Goal: Task Accomplishment & Management: Manage account settings

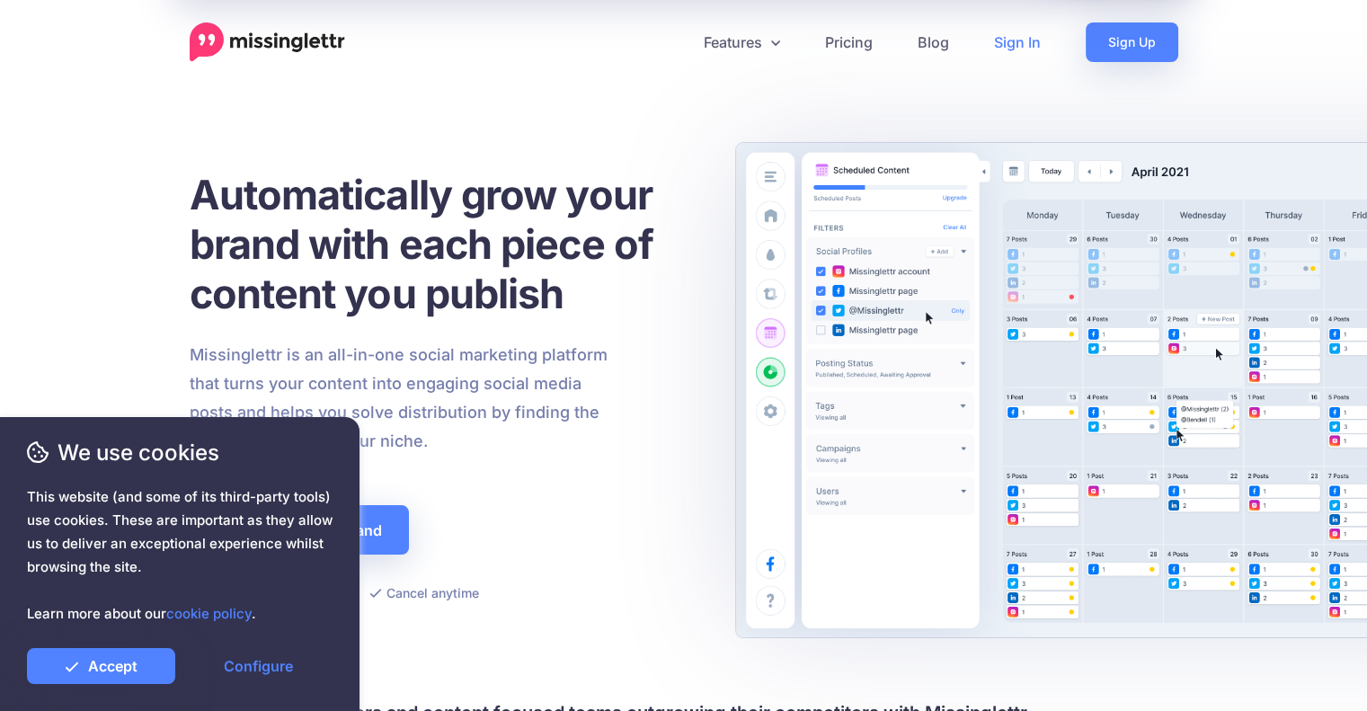
click at [1036, 40] on link "Sign In" at bounding box center [1017, 42] width 92 height 40
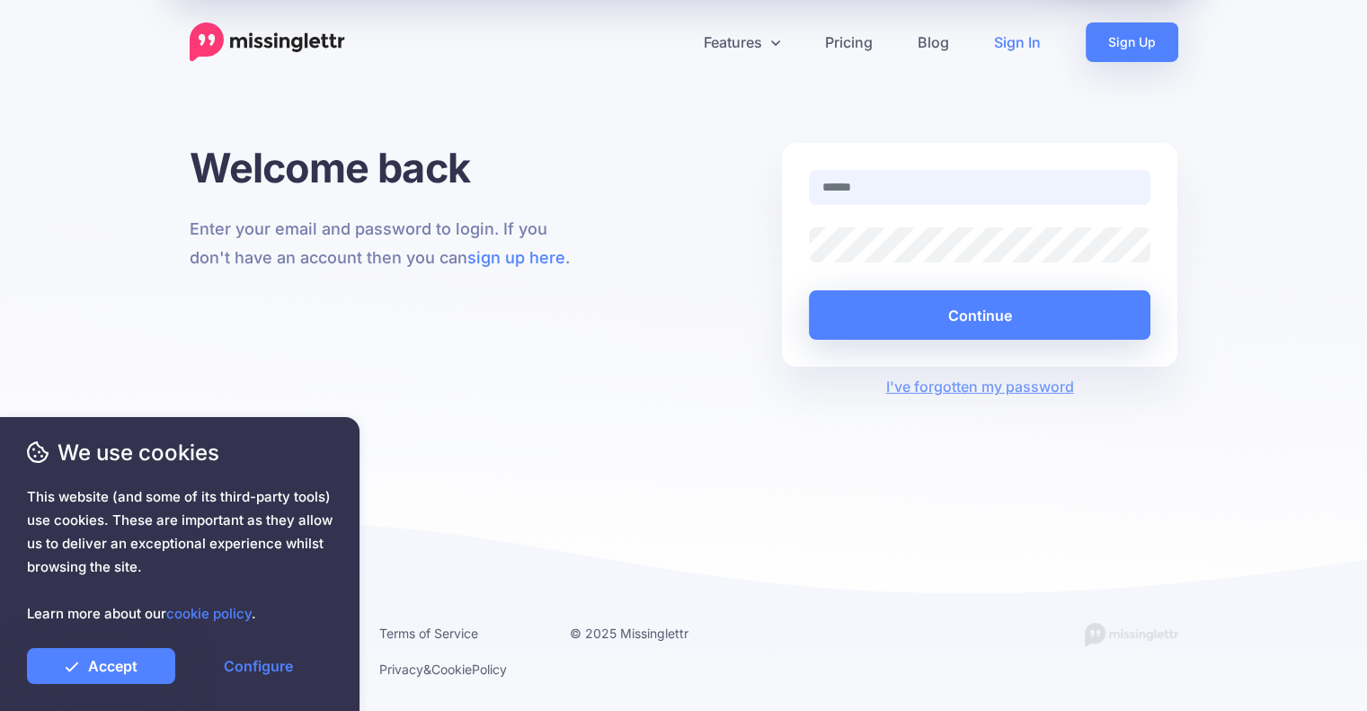
type input "**********"
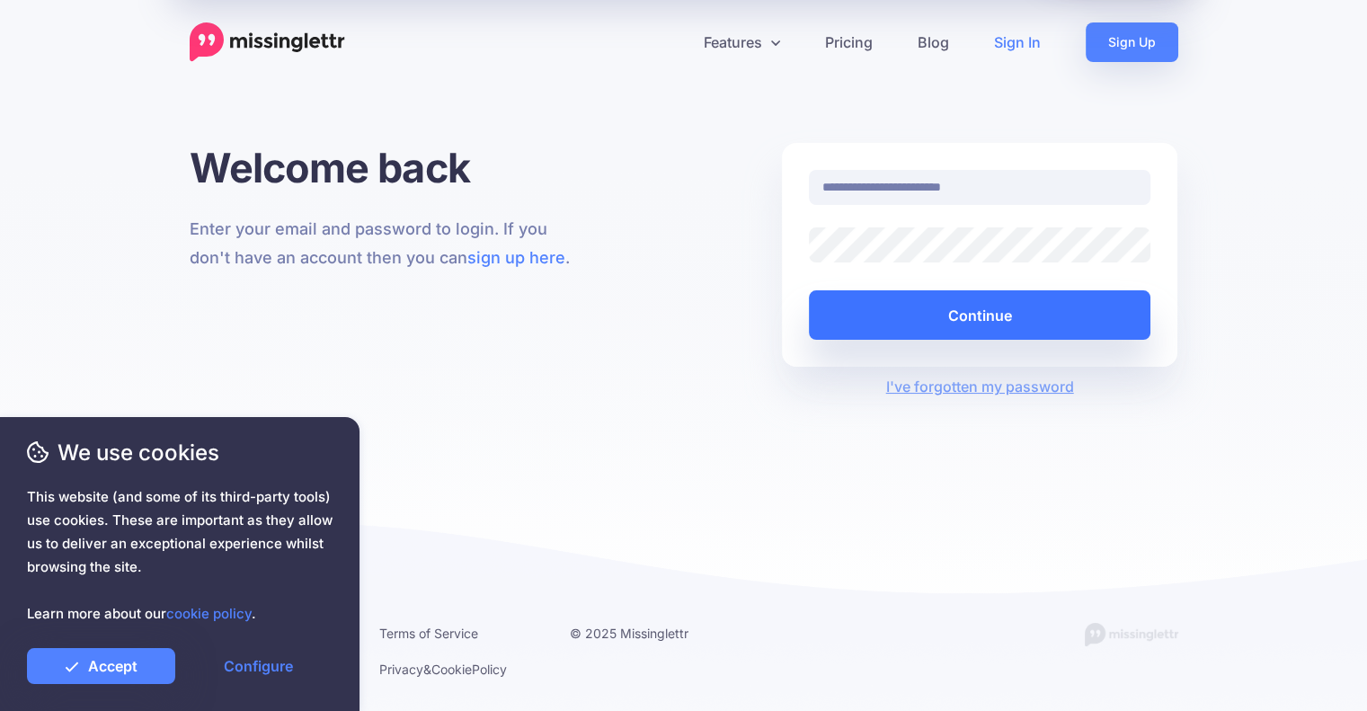
click at [891, 314] on button "Continue" at bounding box center [980, 314] width 342 height 49
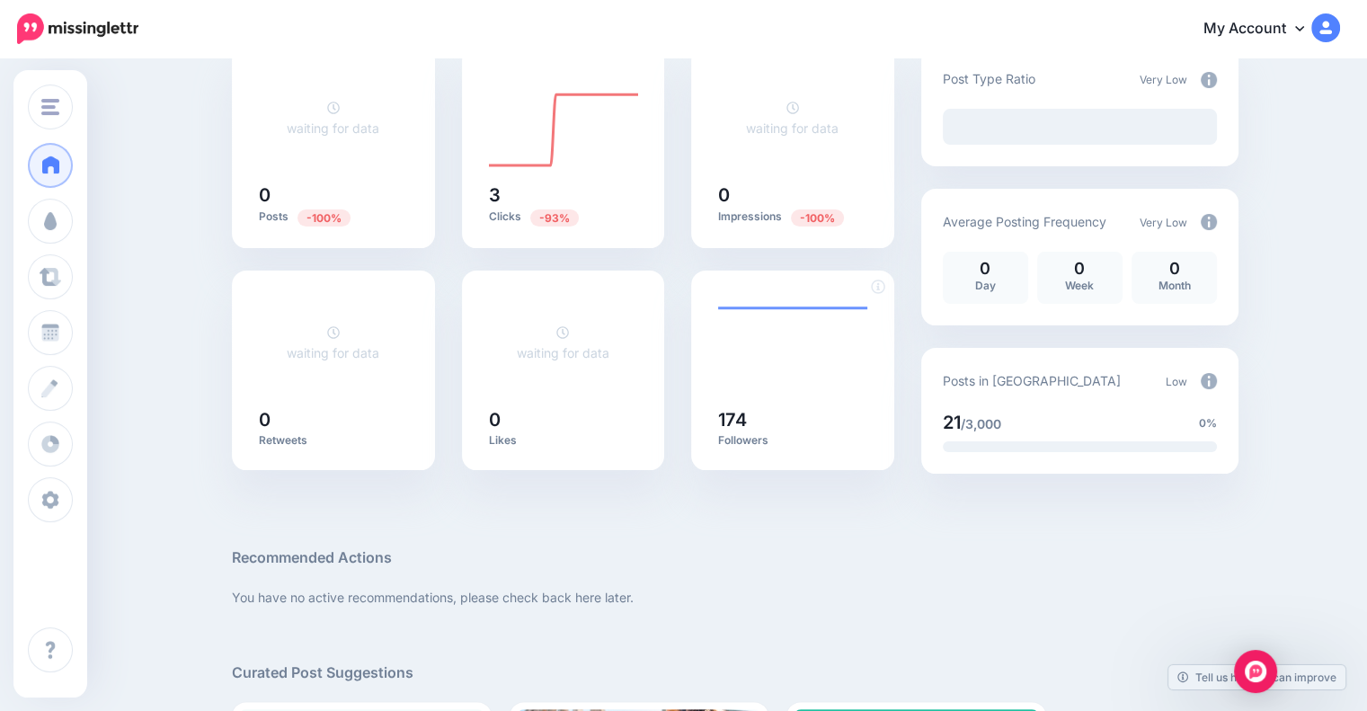
scroll to position [180, 0]
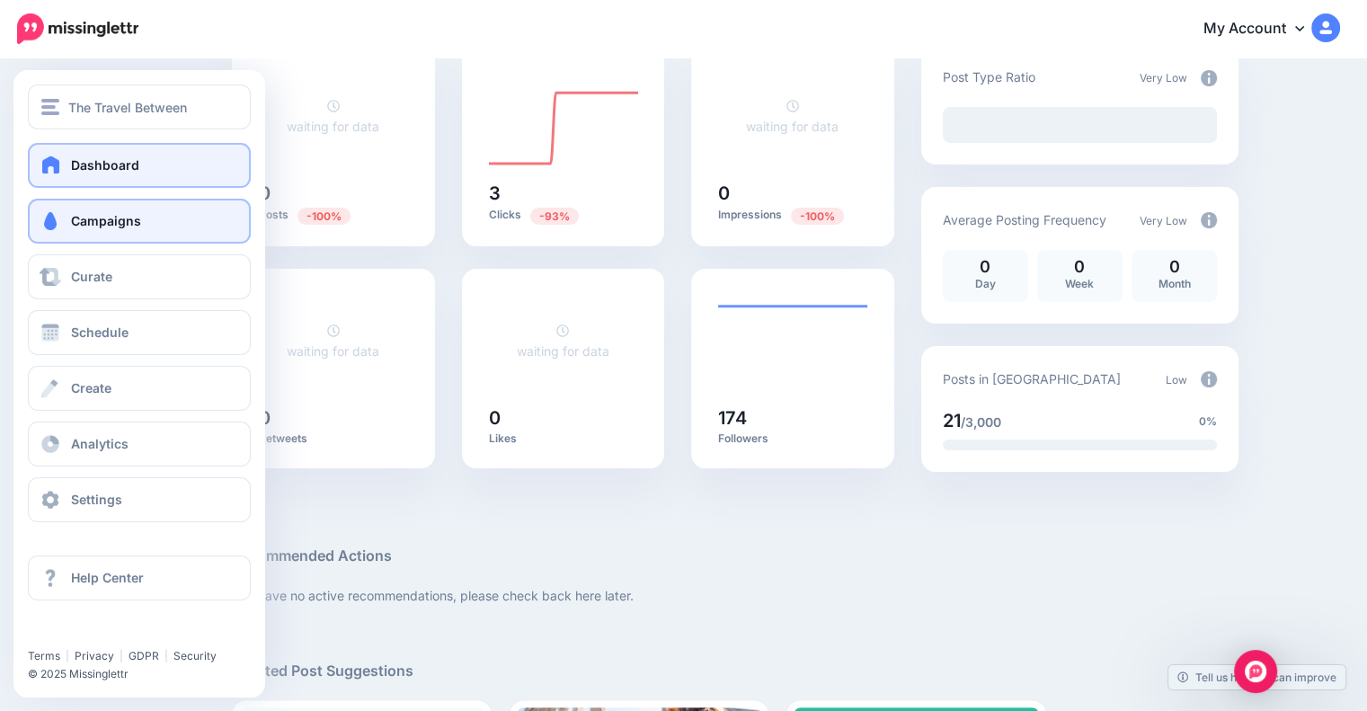
click at [101, 212] on link "Campaigns" at bounding box center [139, 221] width 223 height 45
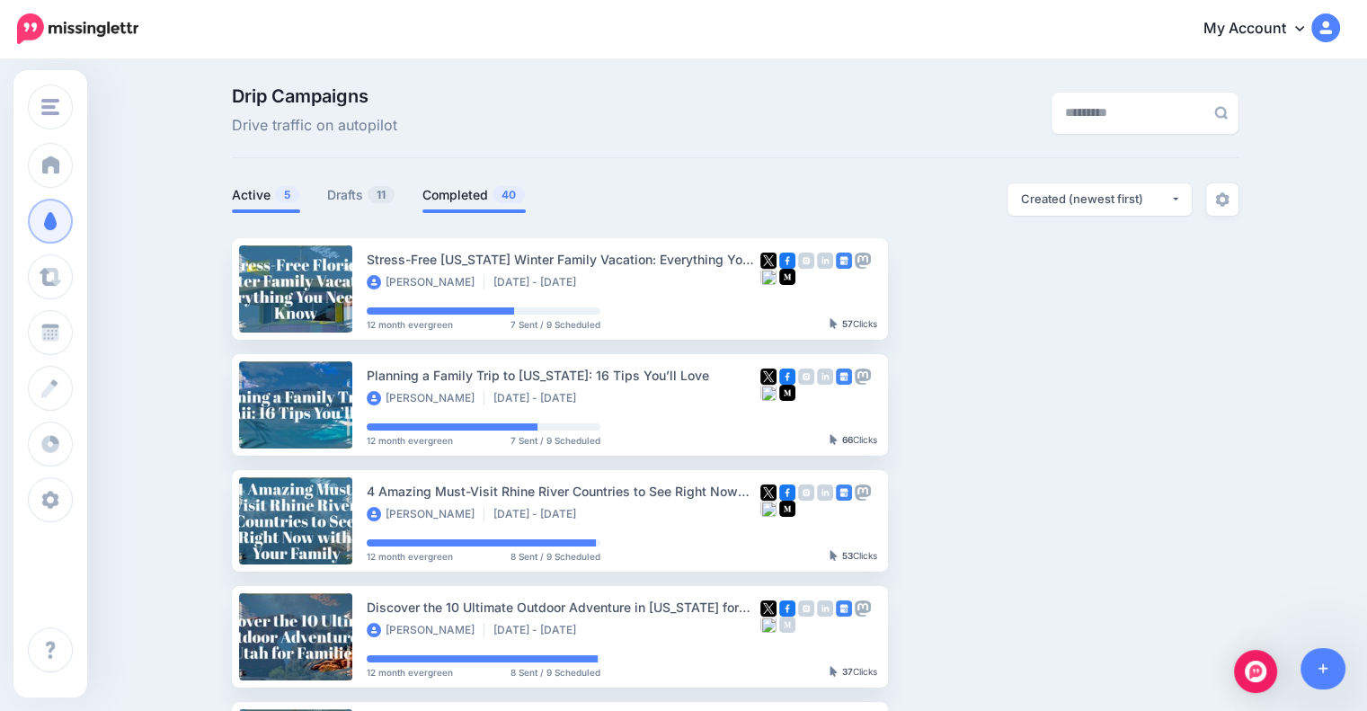
click at [468, 198] on link "Completed 40" at bounding box center [473, 195] width 103 height 22
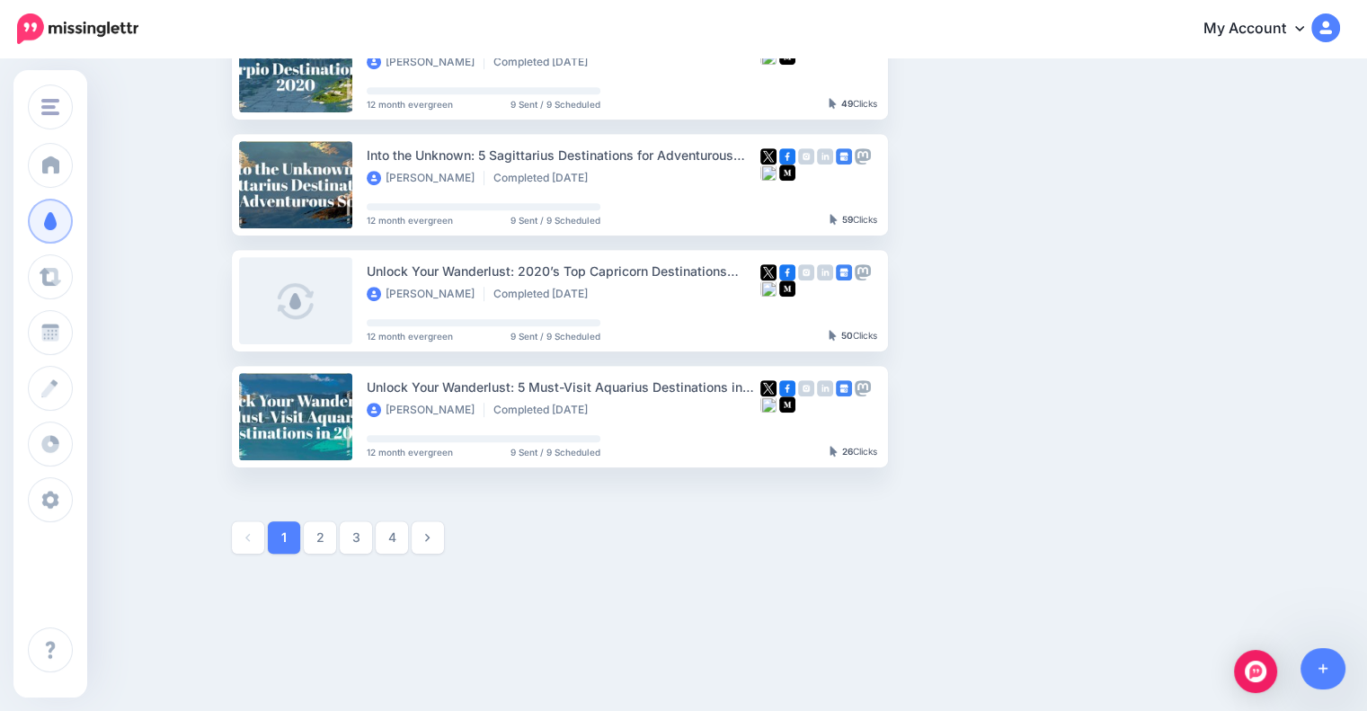
scroll to position [938, 0]
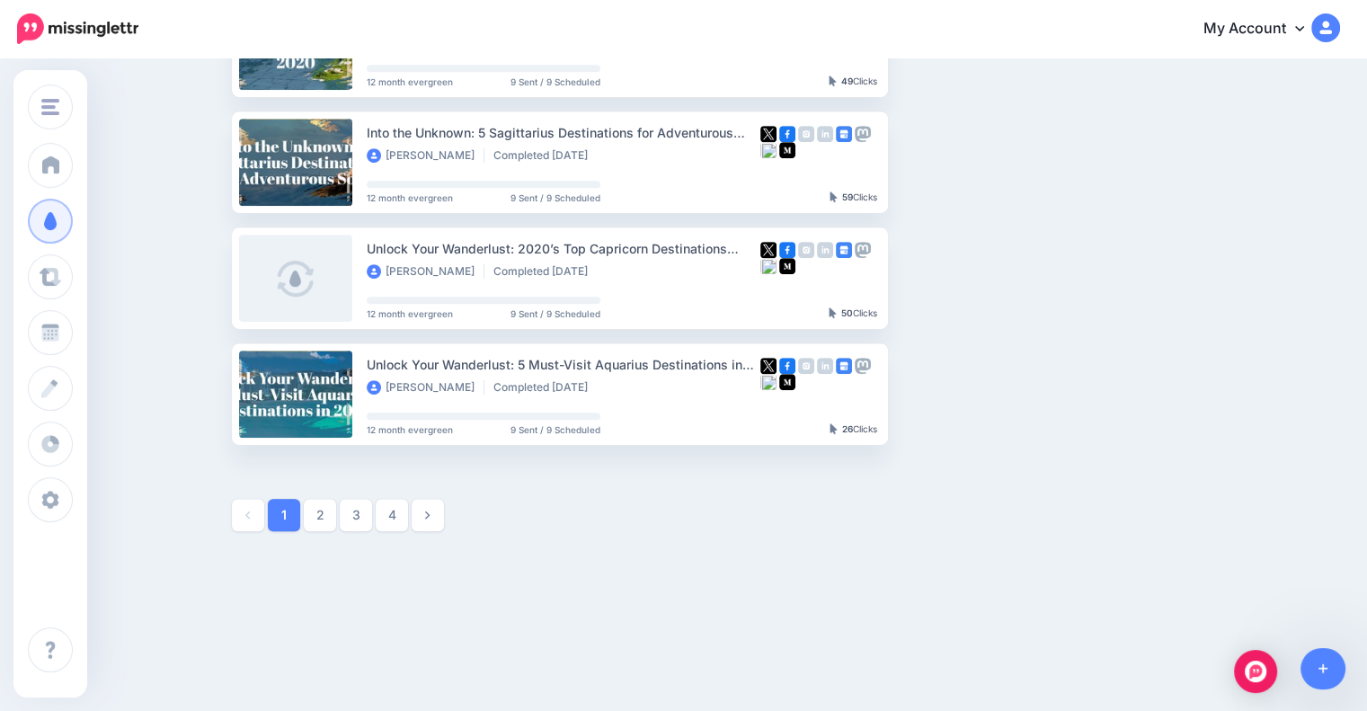
click at [439, 512] on link at bounding box center [428, 515] width 32 height 32
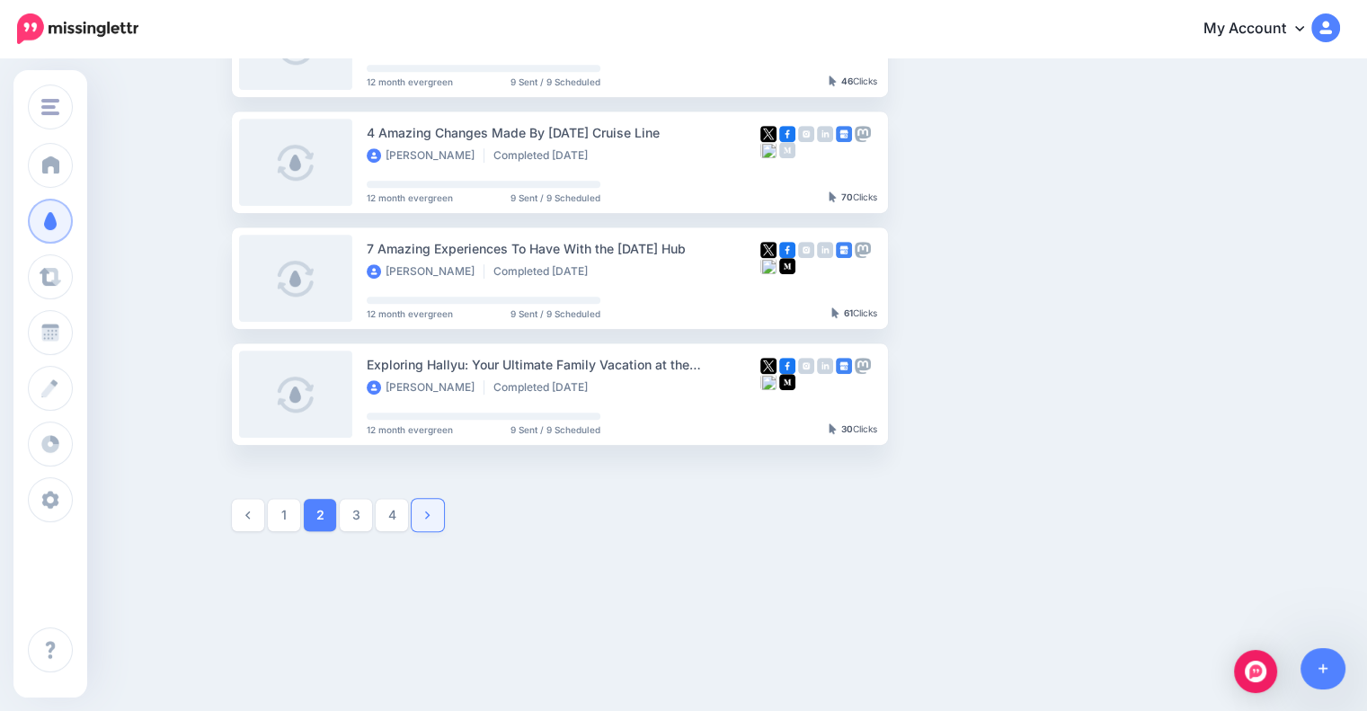
click at [429, 519] on icon at bounding box center [427, 515] width 4 height 13
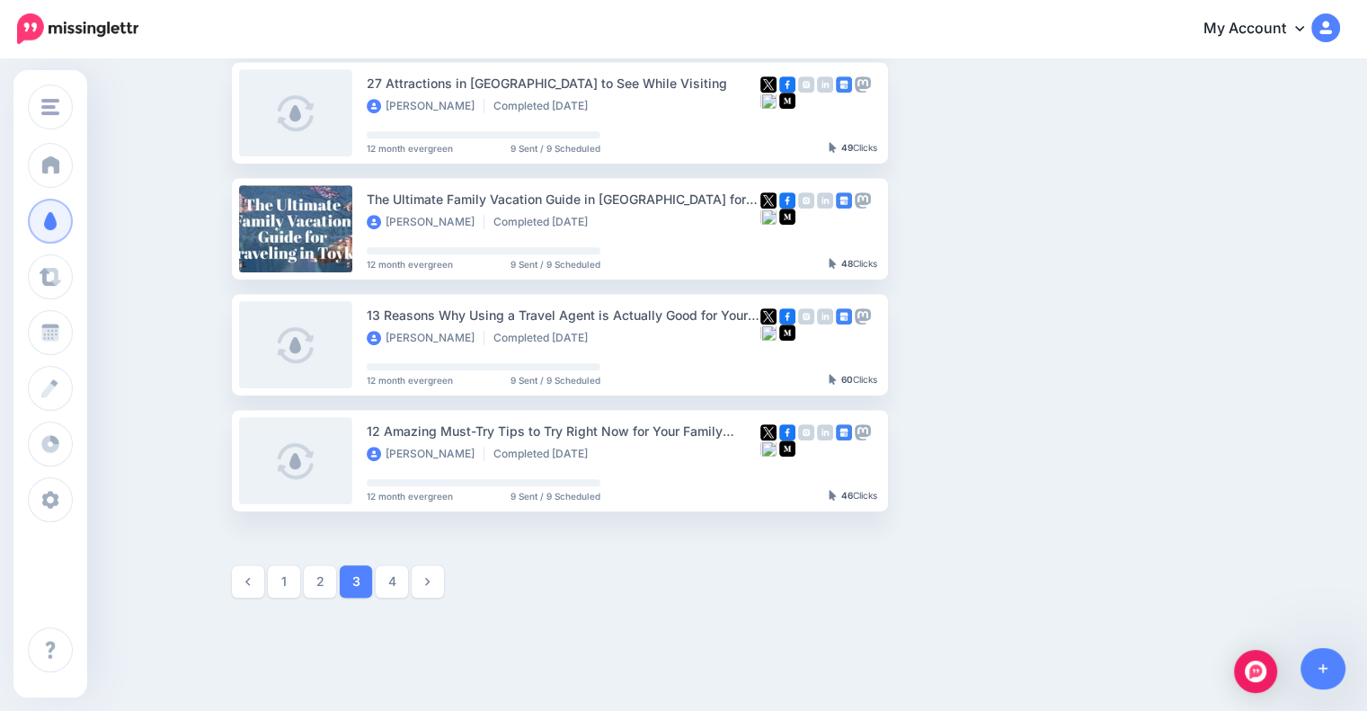
scroll to position [873, 0]
click at [428, 564] on link at bounding box center [428, 579] width 32 height 32
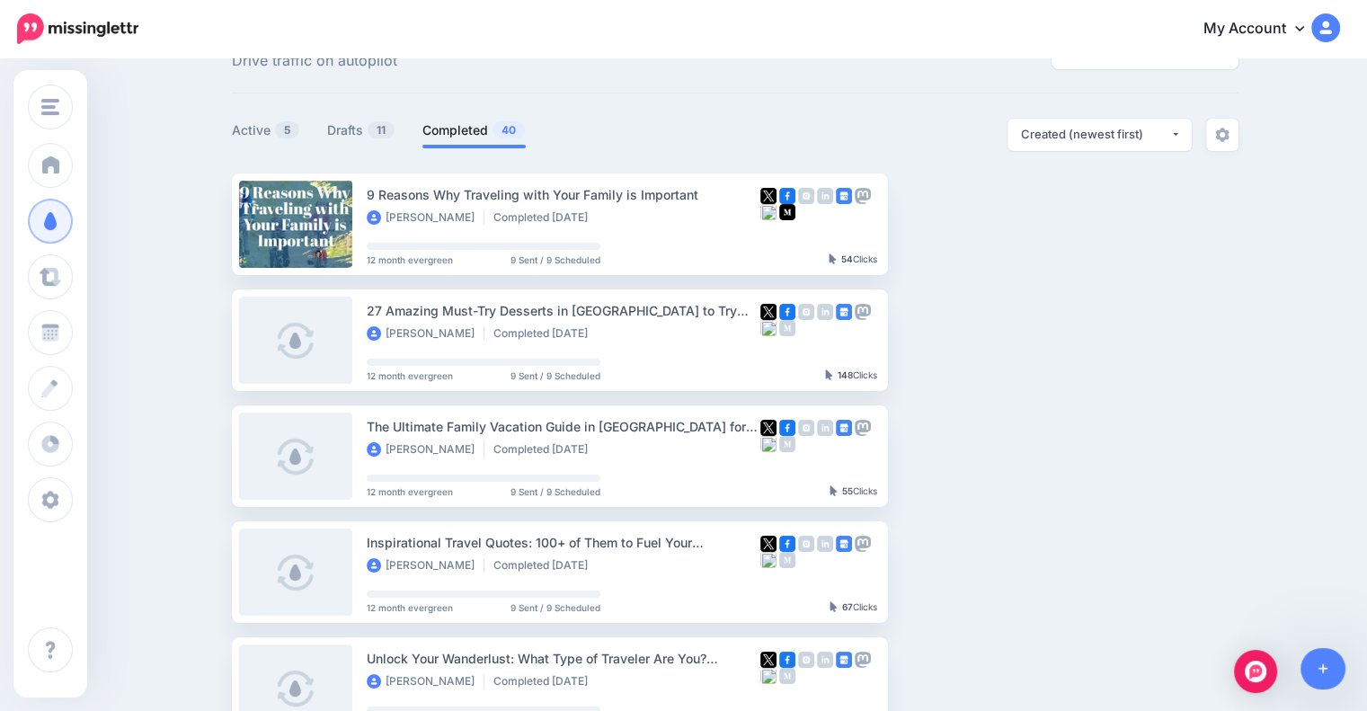
scroll to position [0, 0]
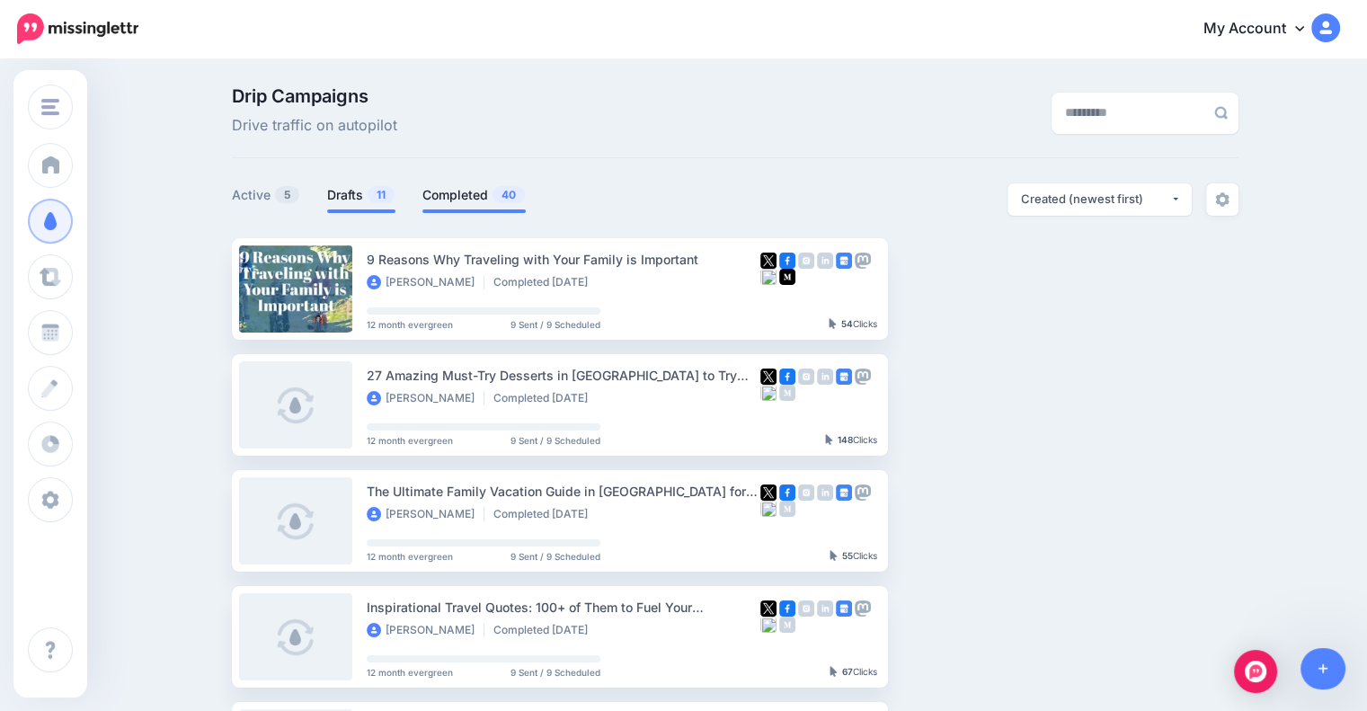
click at [378, 192] on span "11" at bounding box center [380, 194] width 27 height 17
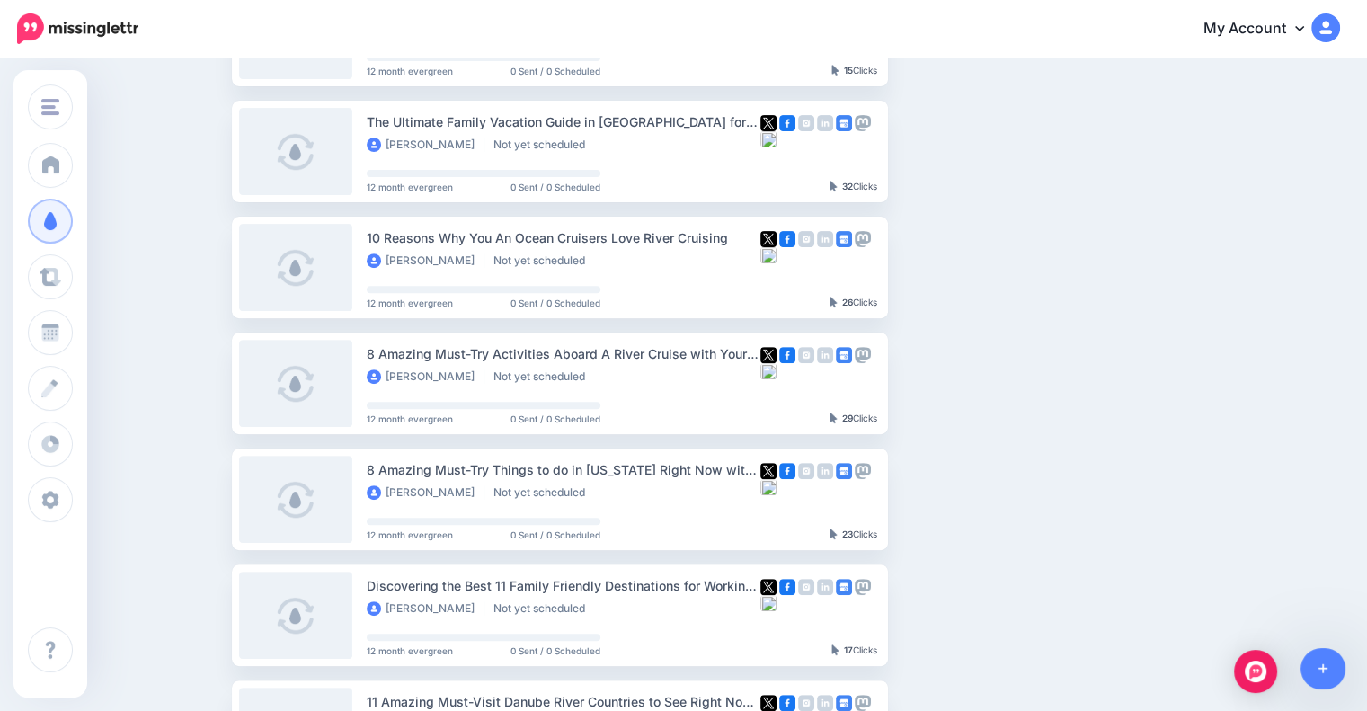
scroll to position [719, 0]
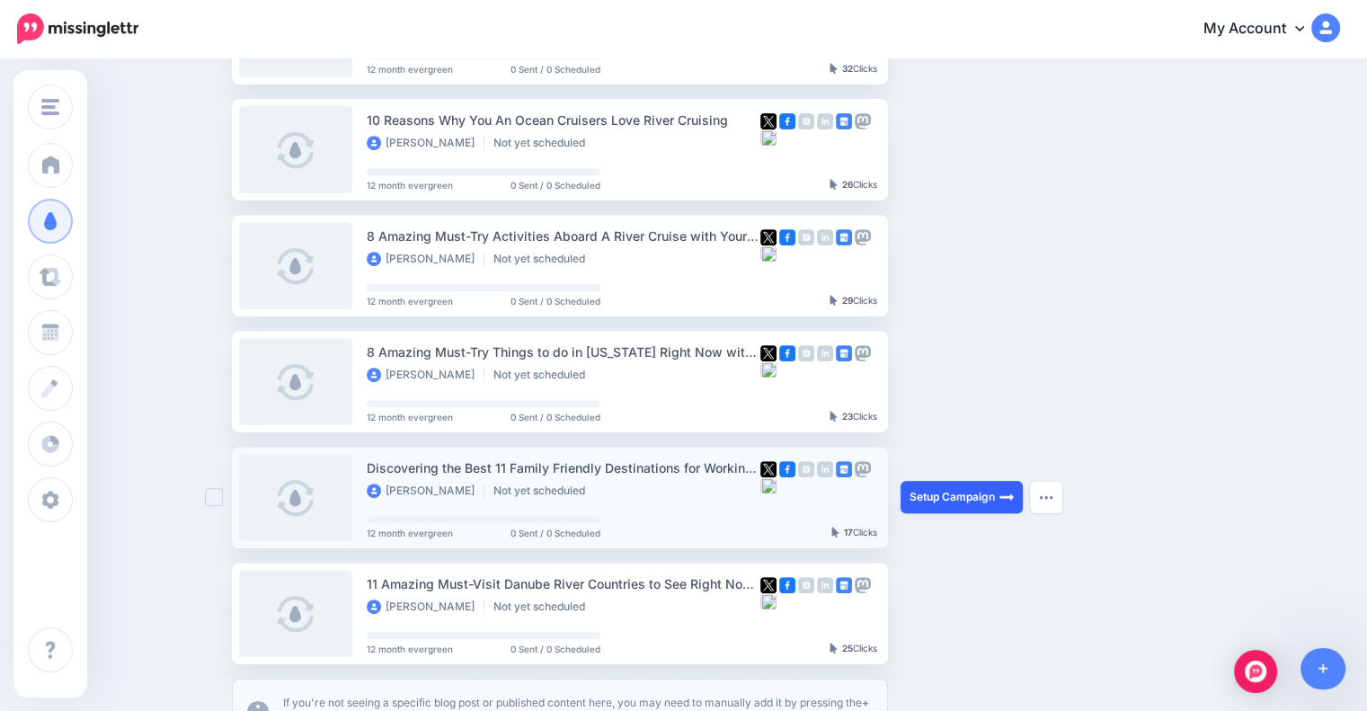
click at [948, 487] on link "Setup Campaign" at bounding box center [961, 497] width 122 height 32
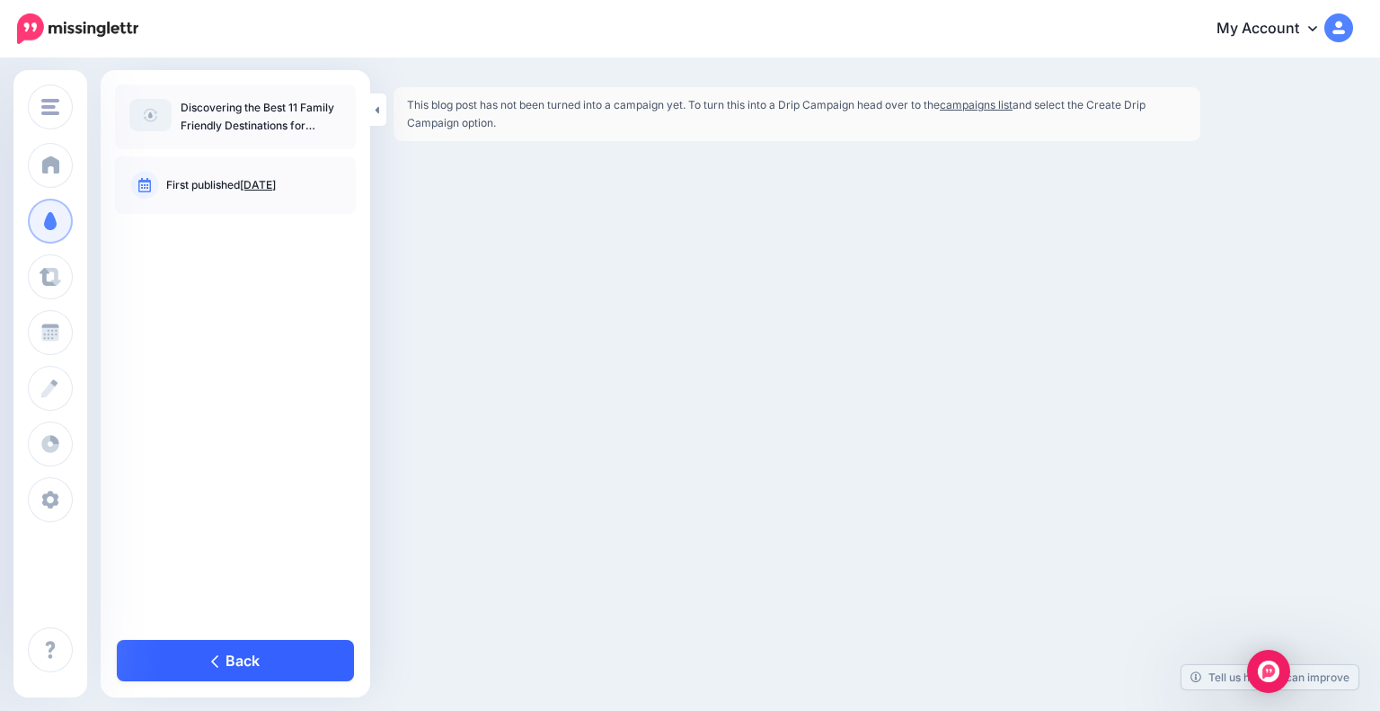
click at [324, 660] on link "Back" at bounding box center [235, 660] width 237 height 41
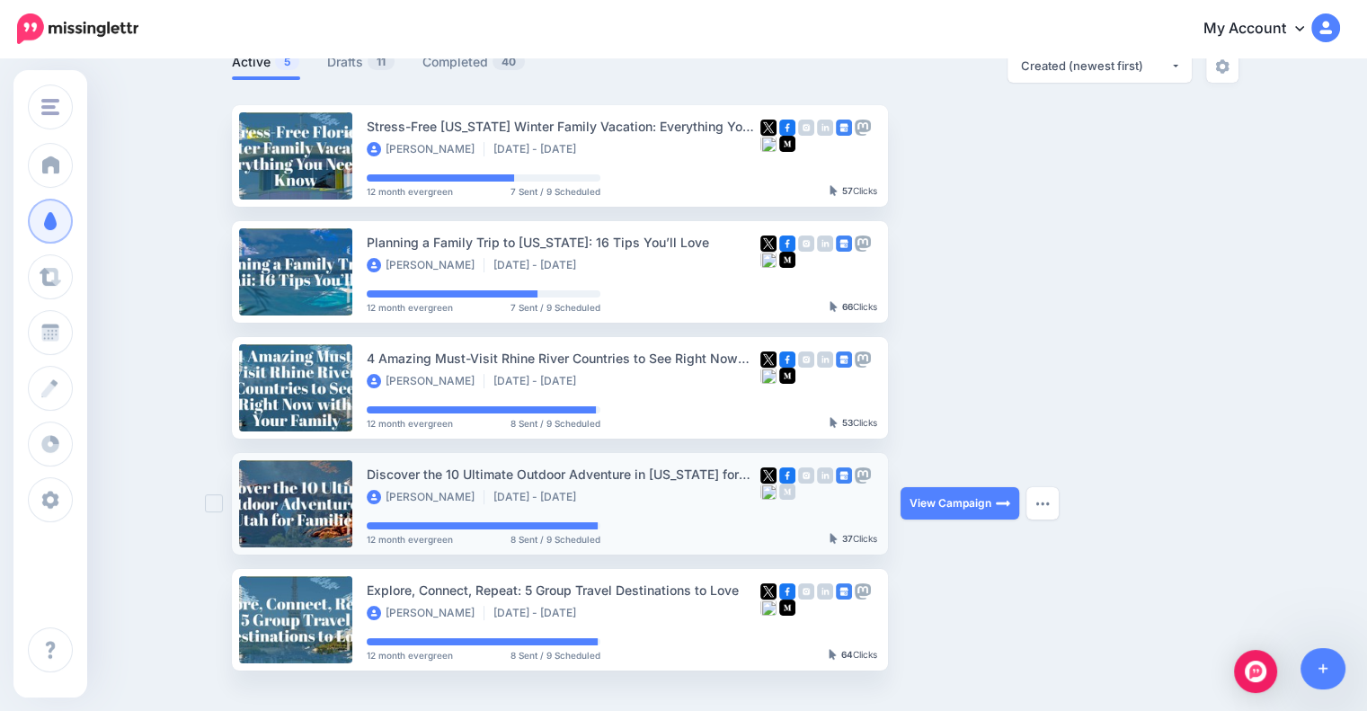
scroll to position [90, 0]
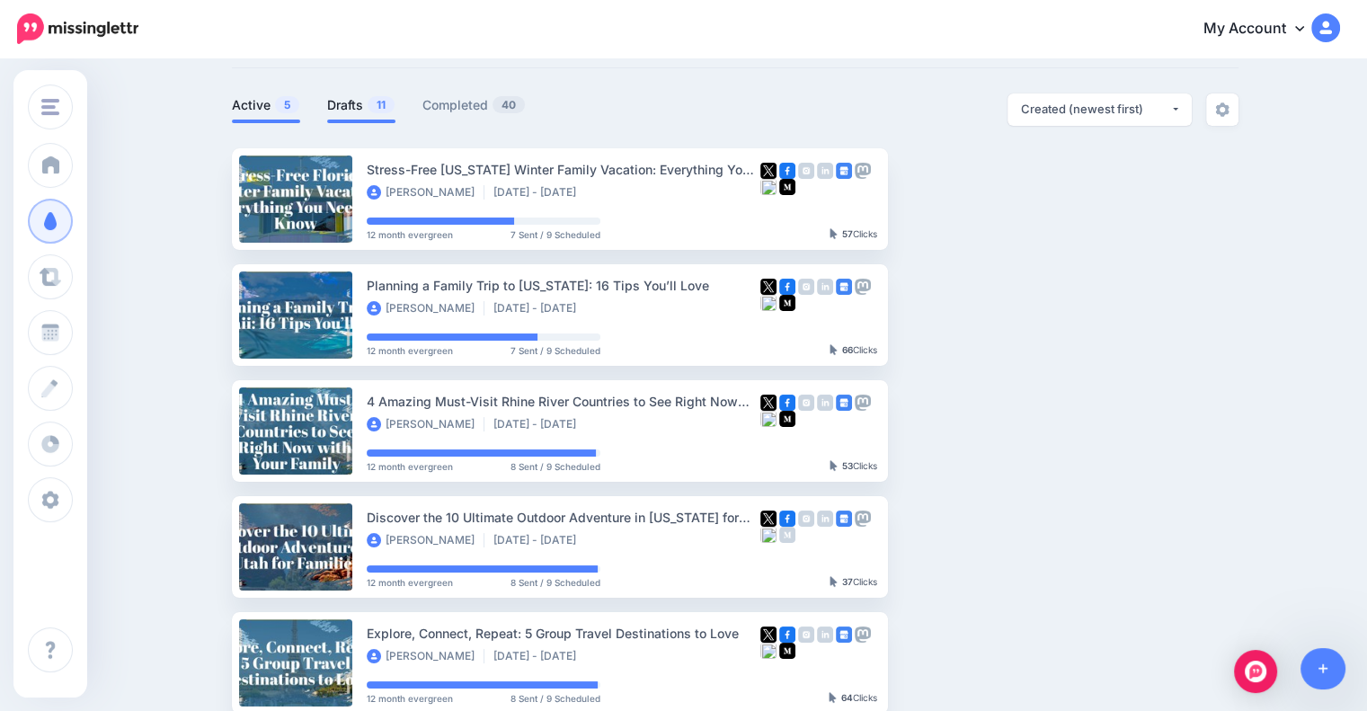
click at [357, 105] on link "Drafts 11" at bounding box center [361, 105] width 68 height 22
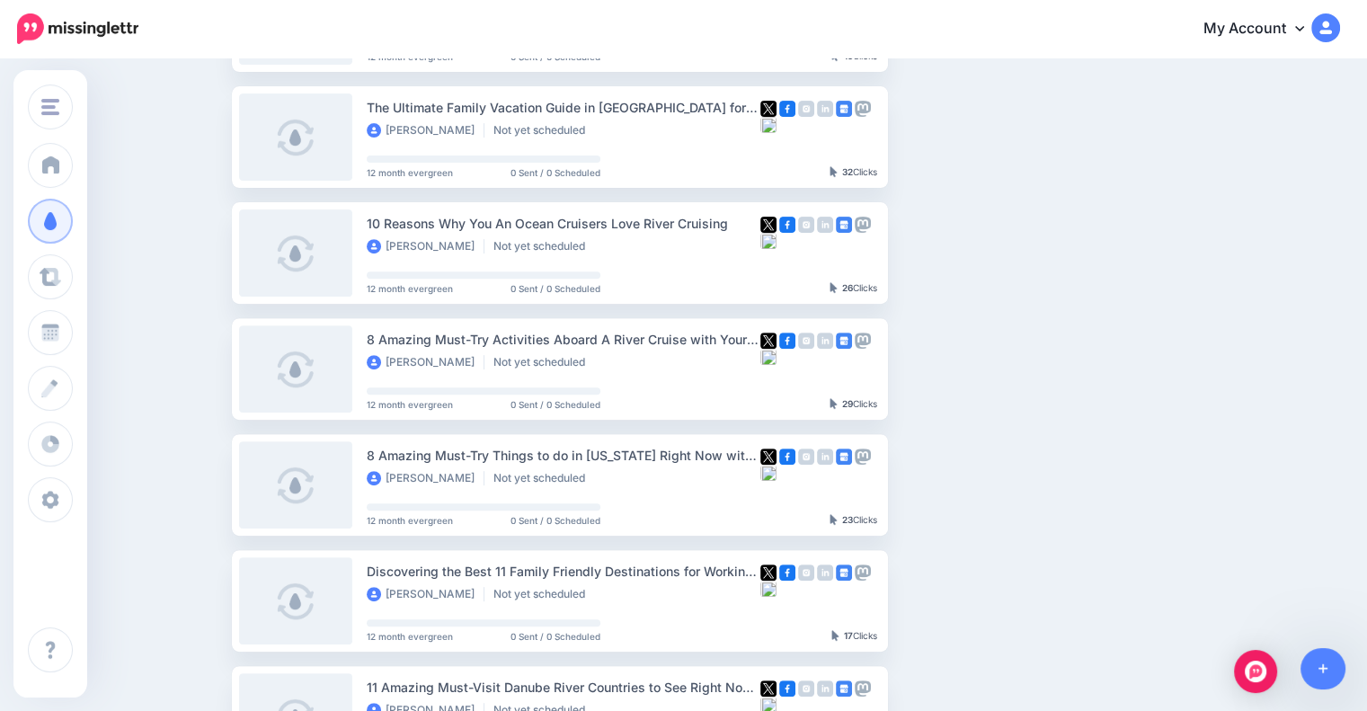
scroll to position [809, 0]
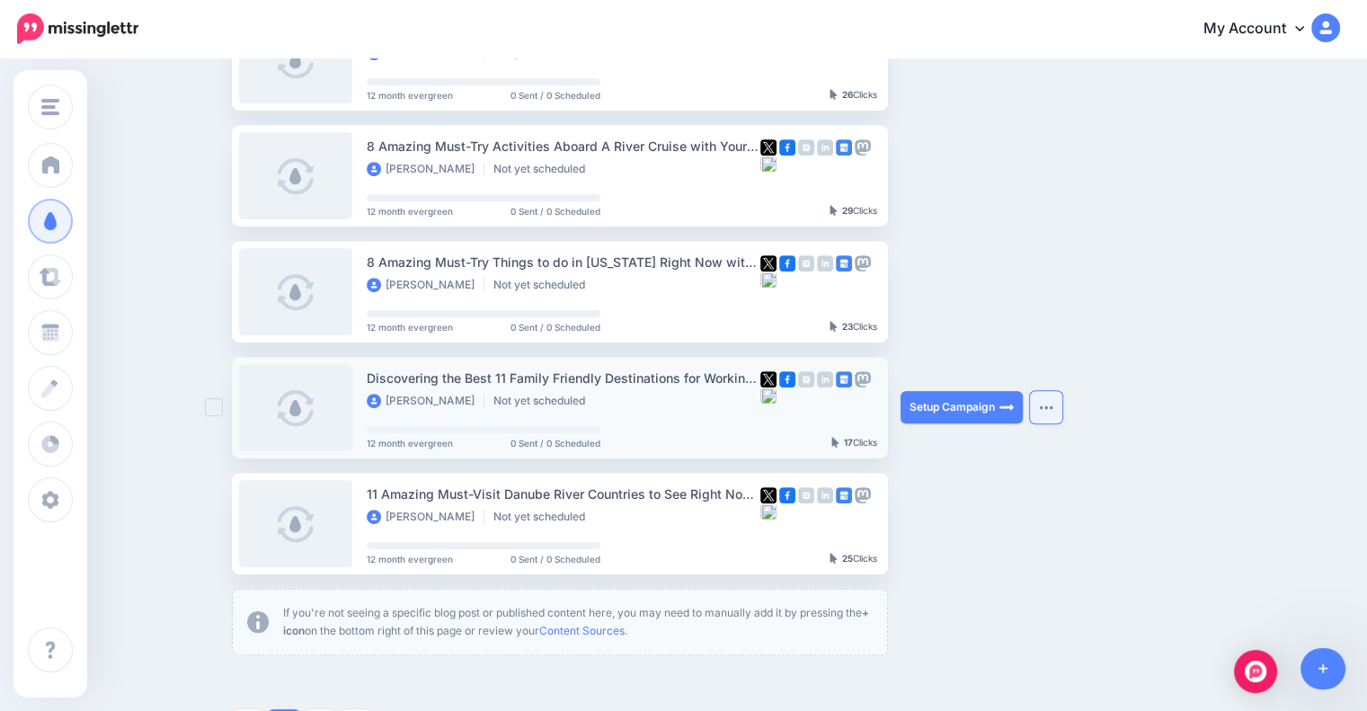
click at [1043, 408] on button "button" at bounding box center [1046, 407] width 32 height 32
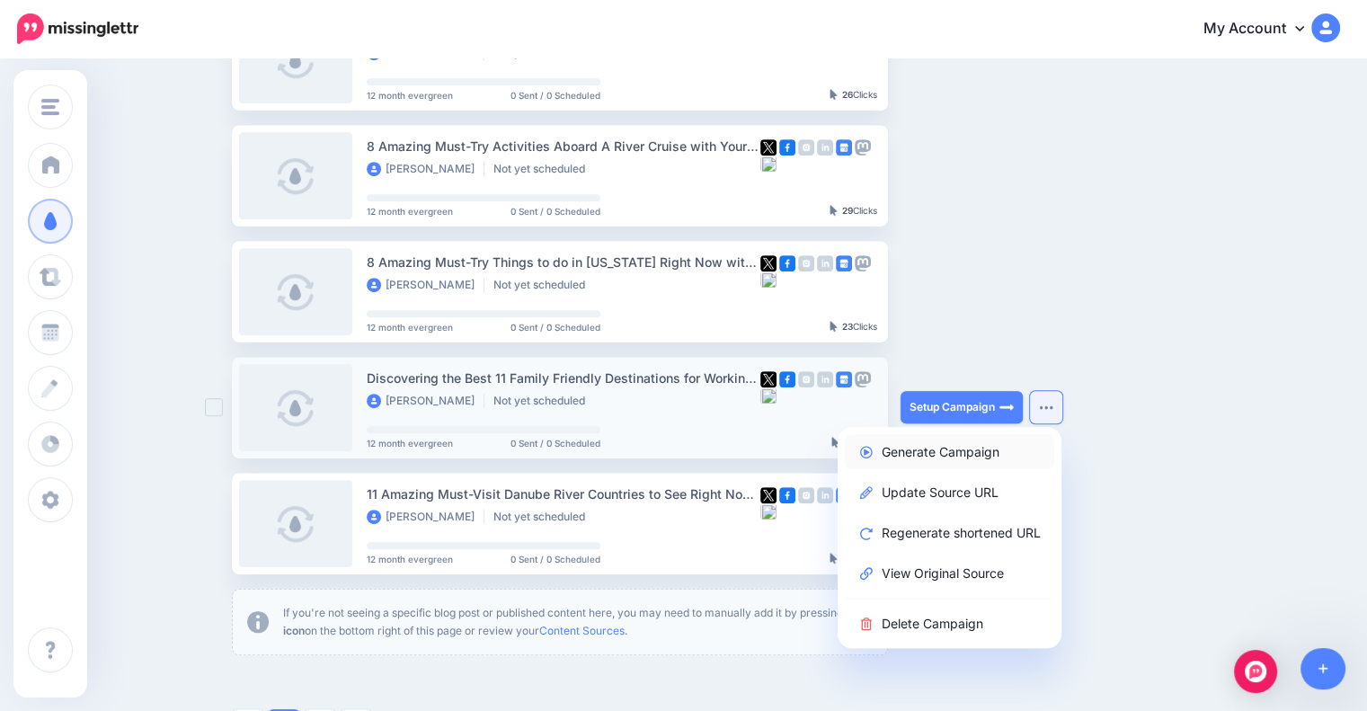
click at [985, 448] on link "Generate Campaign" at bounding box center [949, 451] width 209 height 35
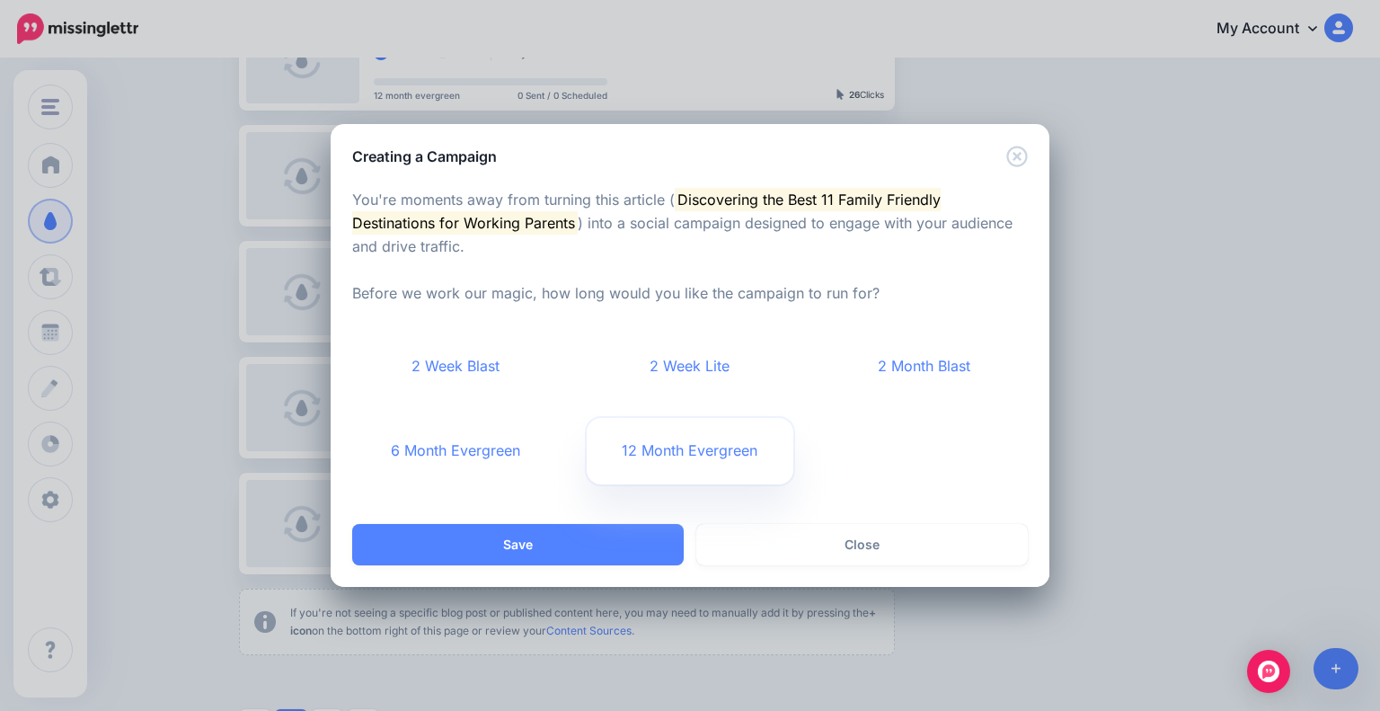
click at [702, 457] on link "12 Month Evergreen" at bounding box center [691, 451] width 208 height 66
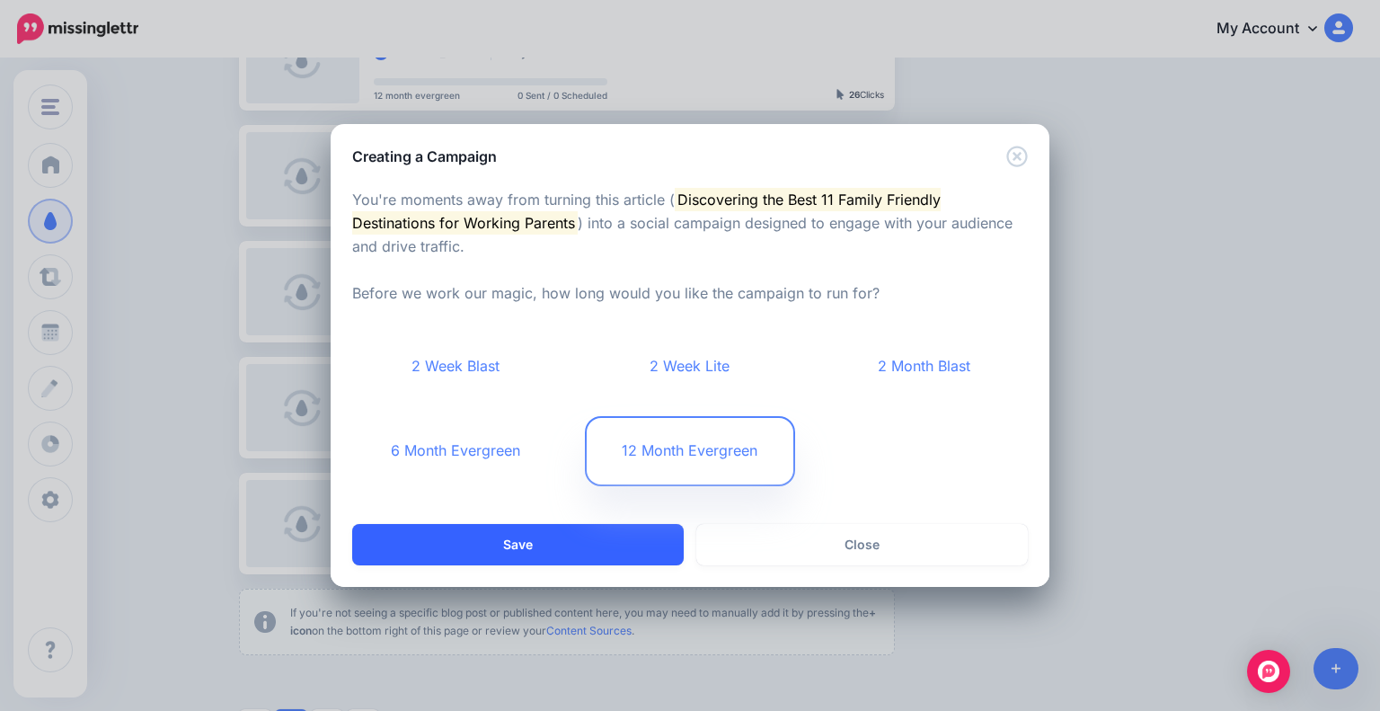
click at [564, 544] on button "Save" at bounding box center [518, 544] width 332 height 41
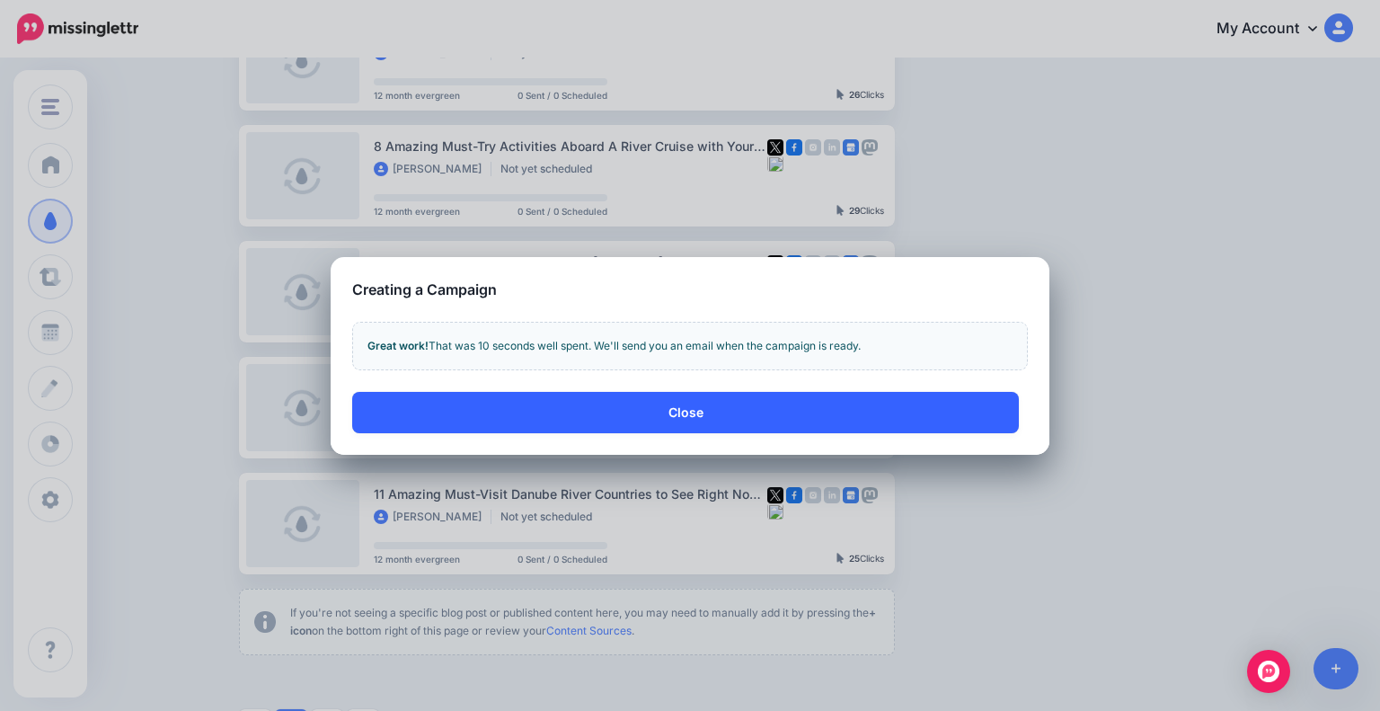
click at [626, 409] on button "Close" at bounding box center [685, 412] width 667 height 41
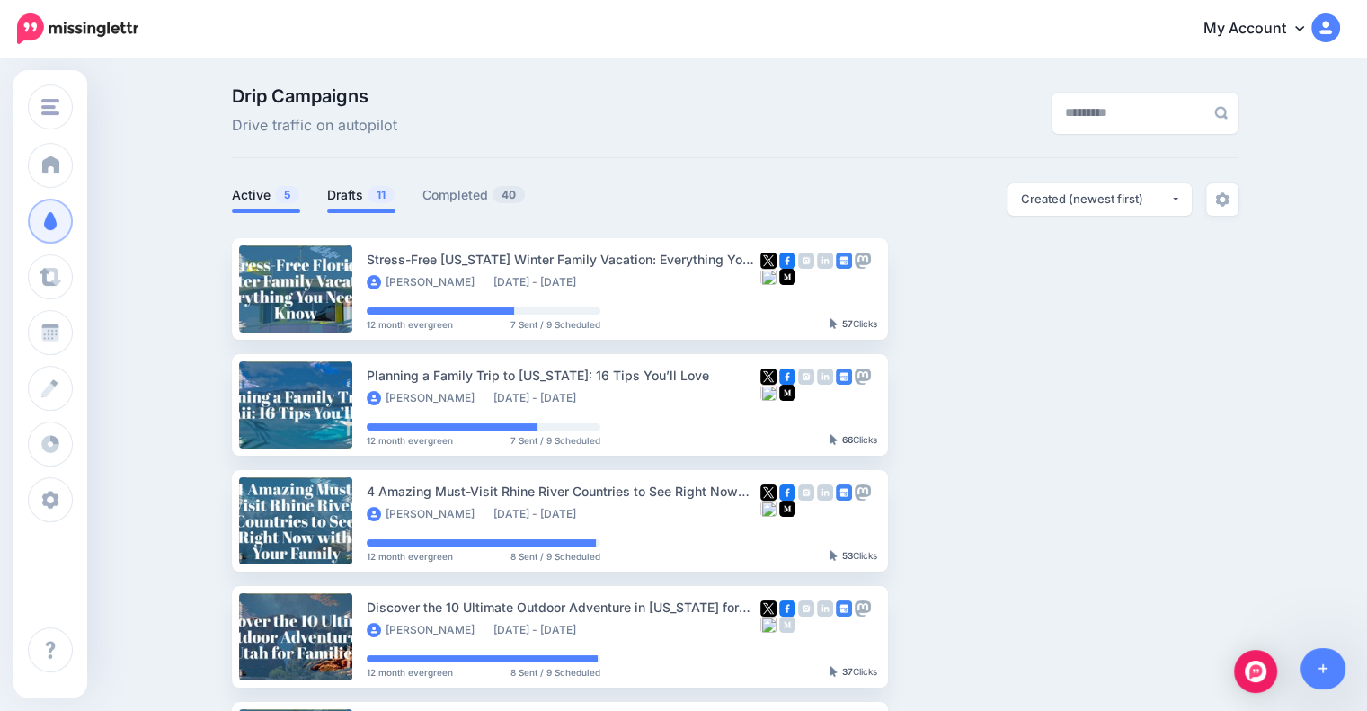
click at [344, 196] on link "Drafts 11" at bounding box center [361, 195] width 68 height 22
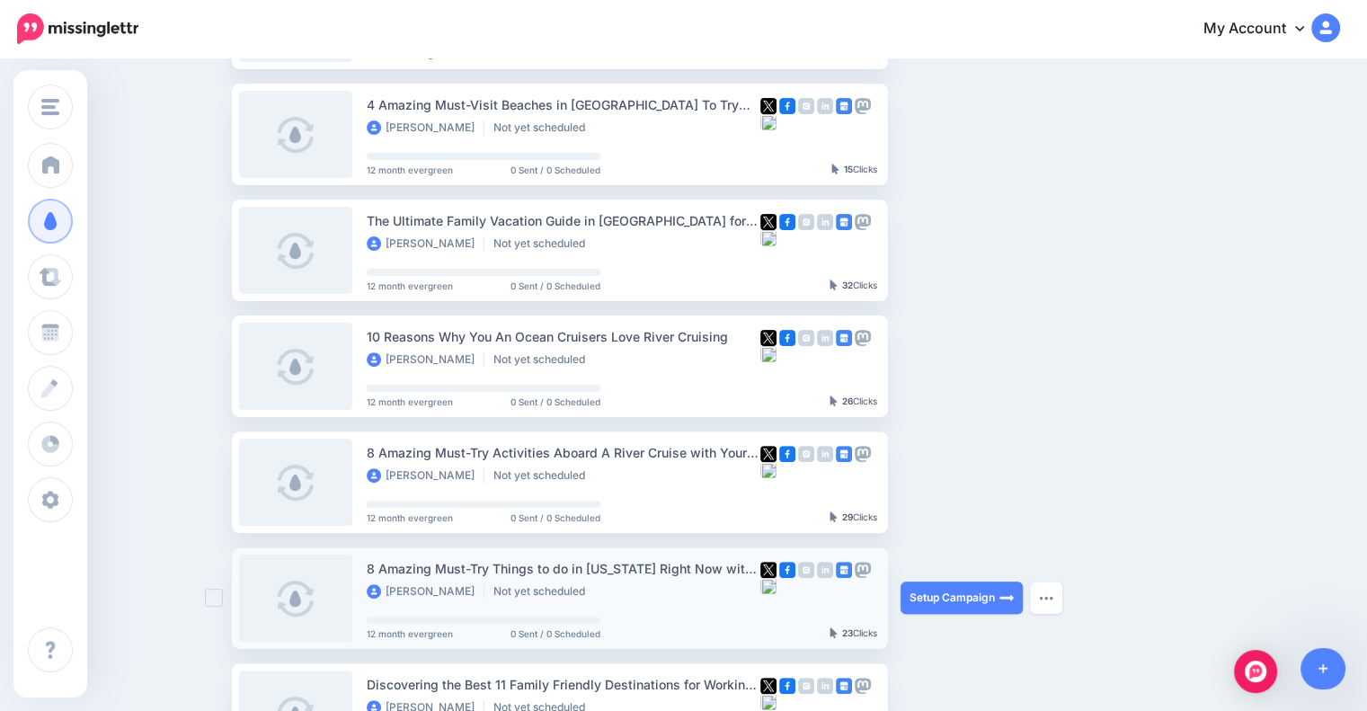
scroll to position [629, 0]
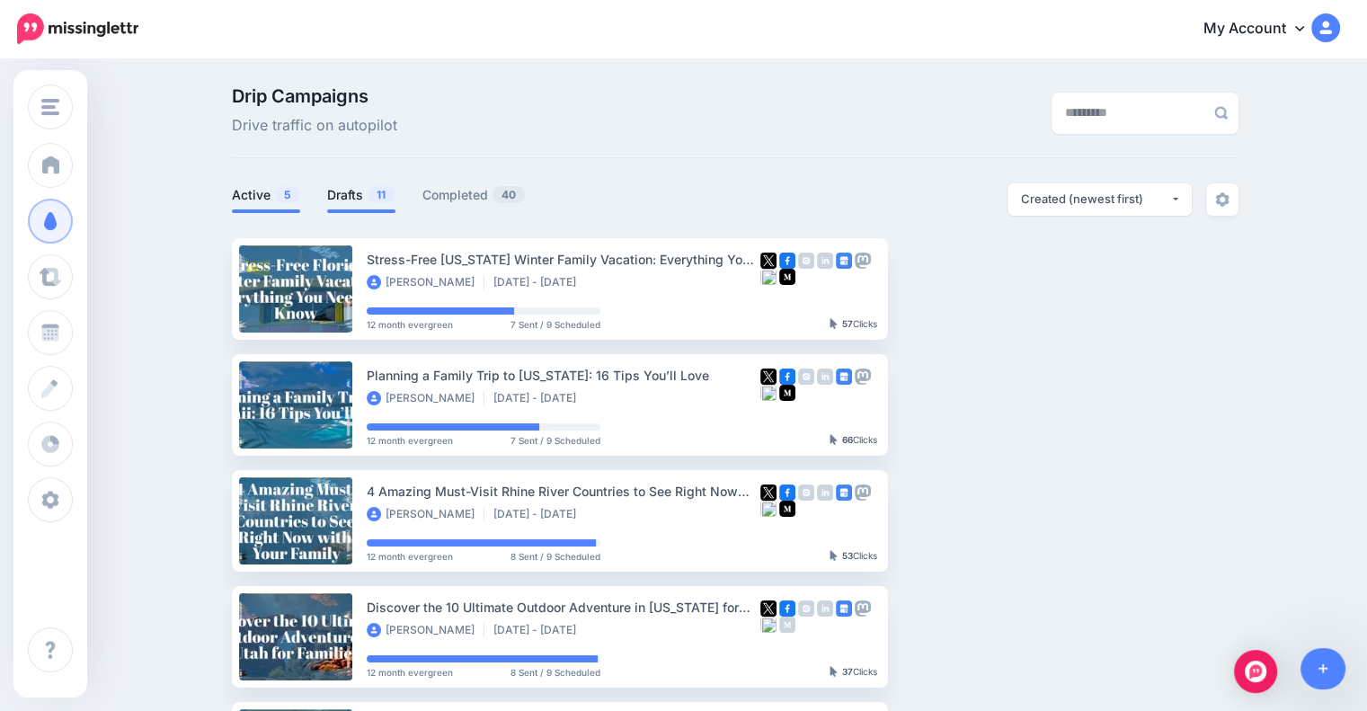
click at [381, 194] on span "11" at bounding box center [380, 194] width 27 height 17
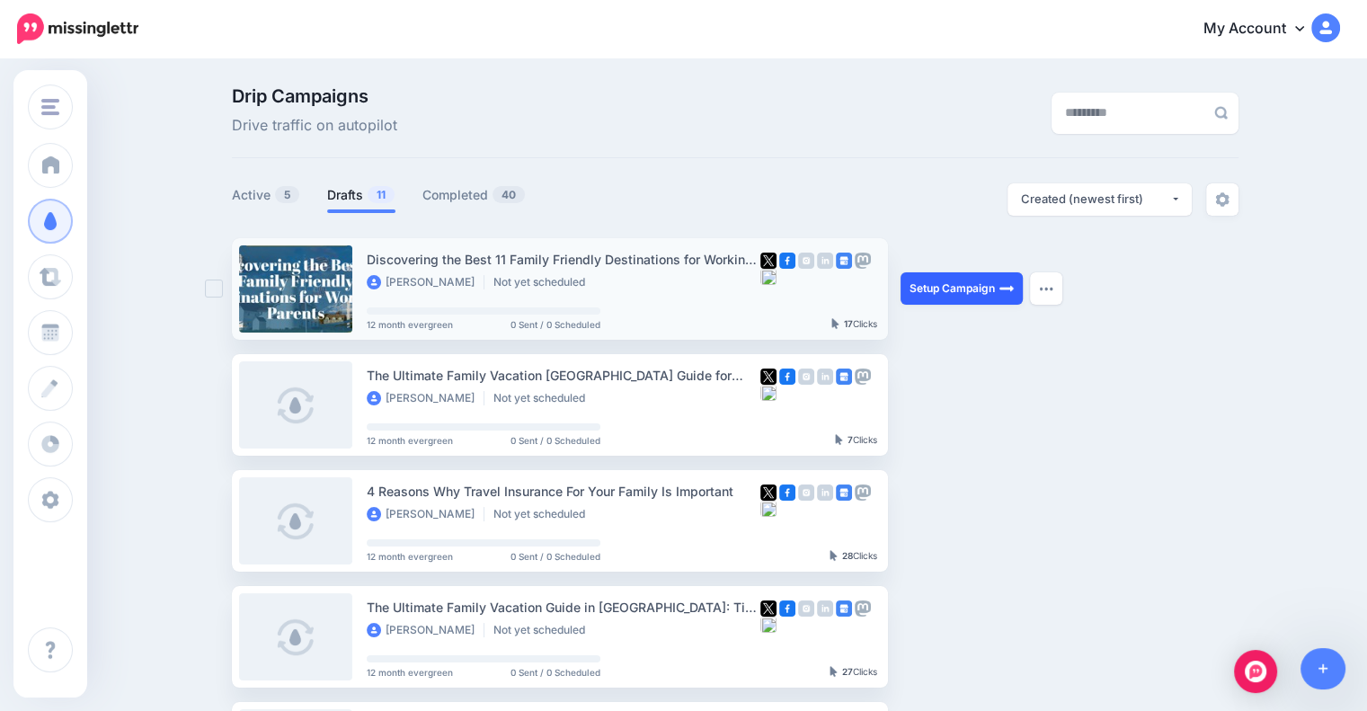
click at [985, 292] on link "Setup Campaign" at bounding box center [961, 288] width 122 height 32
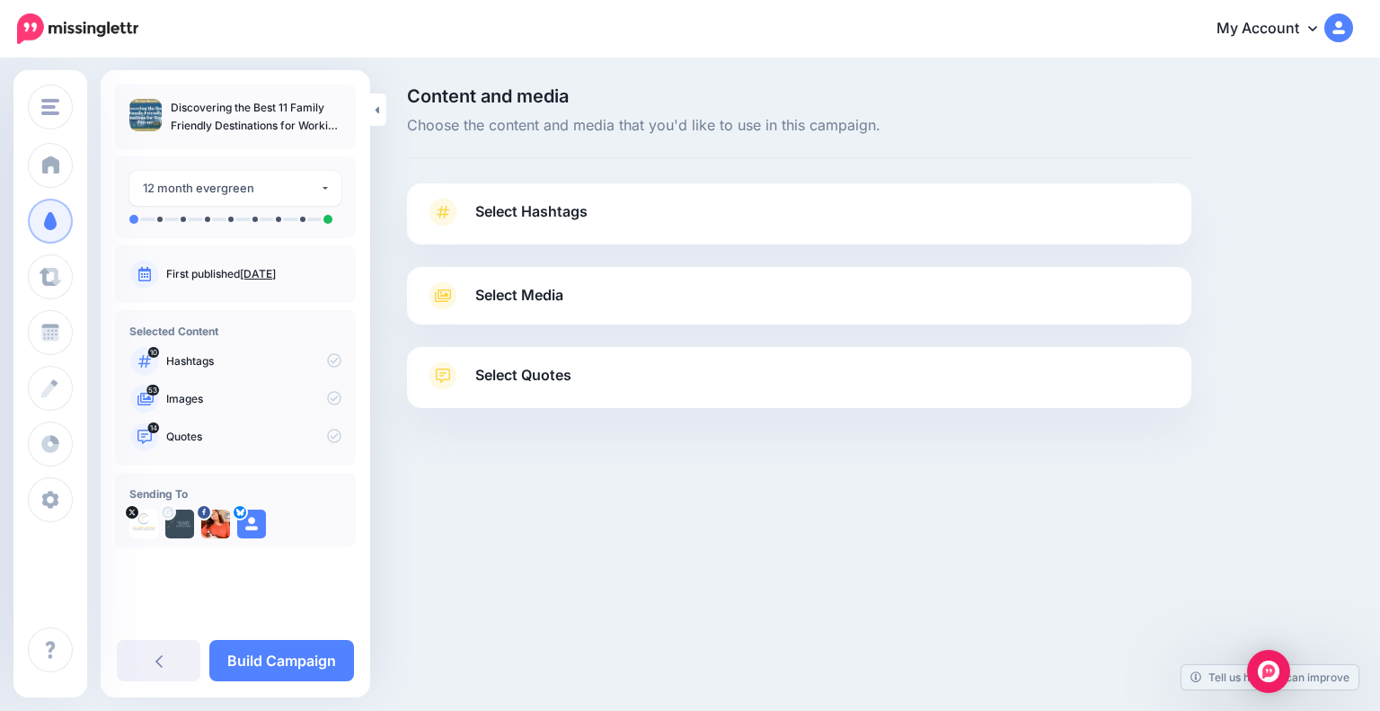
click at [500, 216] on span "Select Hashtags" at bounding box center [531, 211] width 112 height 24
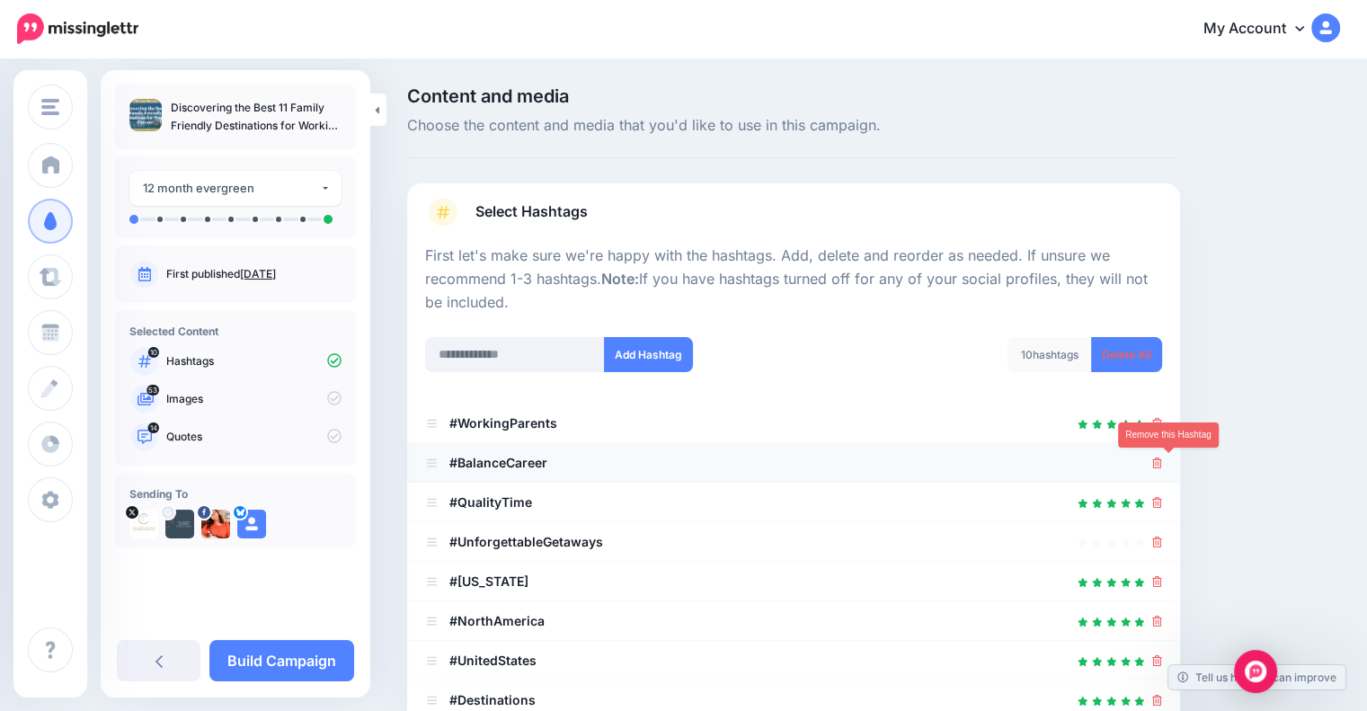
click at [1162, 463] on icon at bounding box center [1157, 462] width 10 height 11
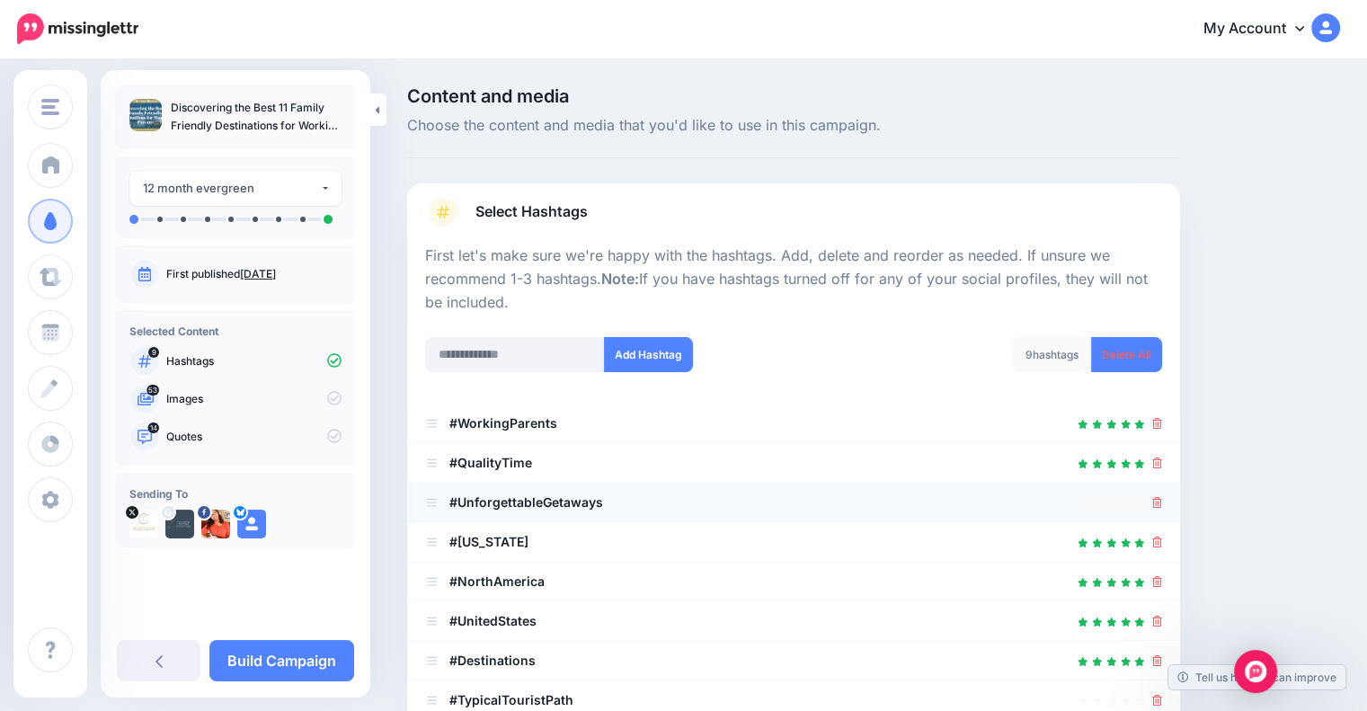
click at [1162, 502] on icon at bounding box center [1157, 502] width 10 height 11
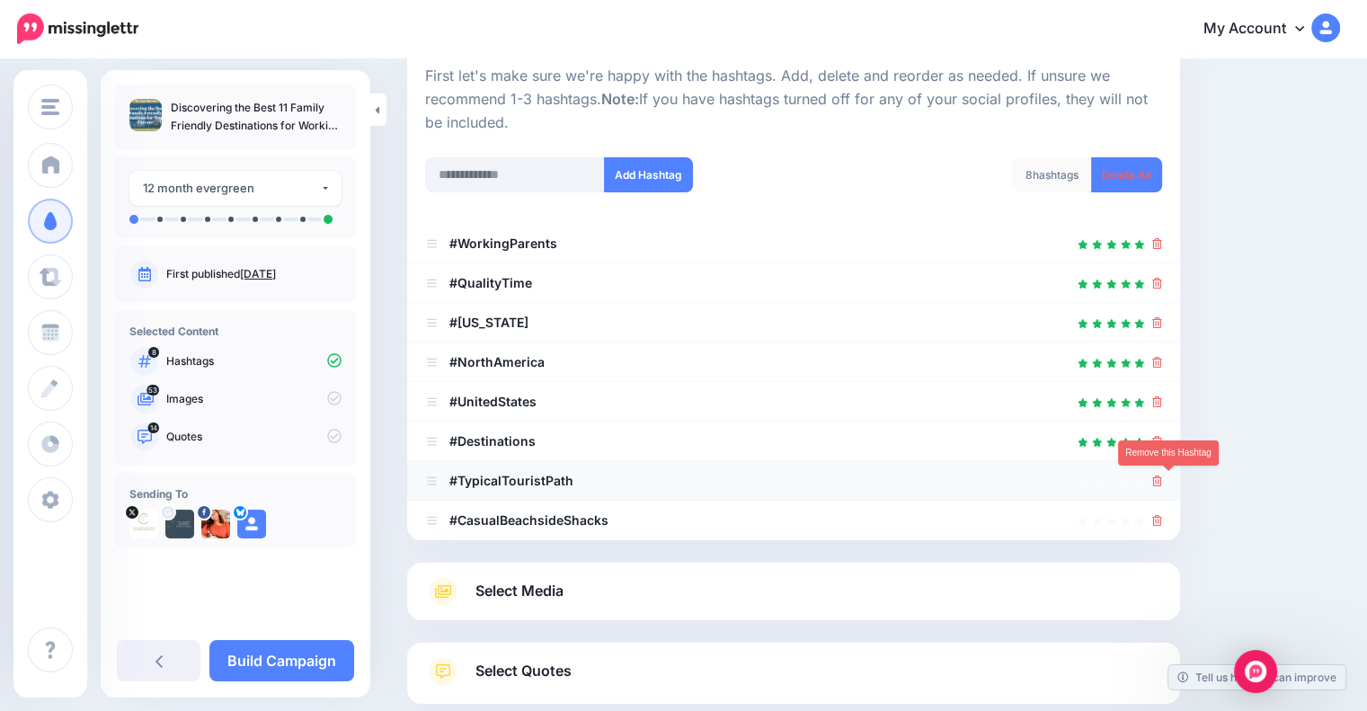
click at [1162, 481] on icon at bounding box center [1157, 480] width 10 height 11
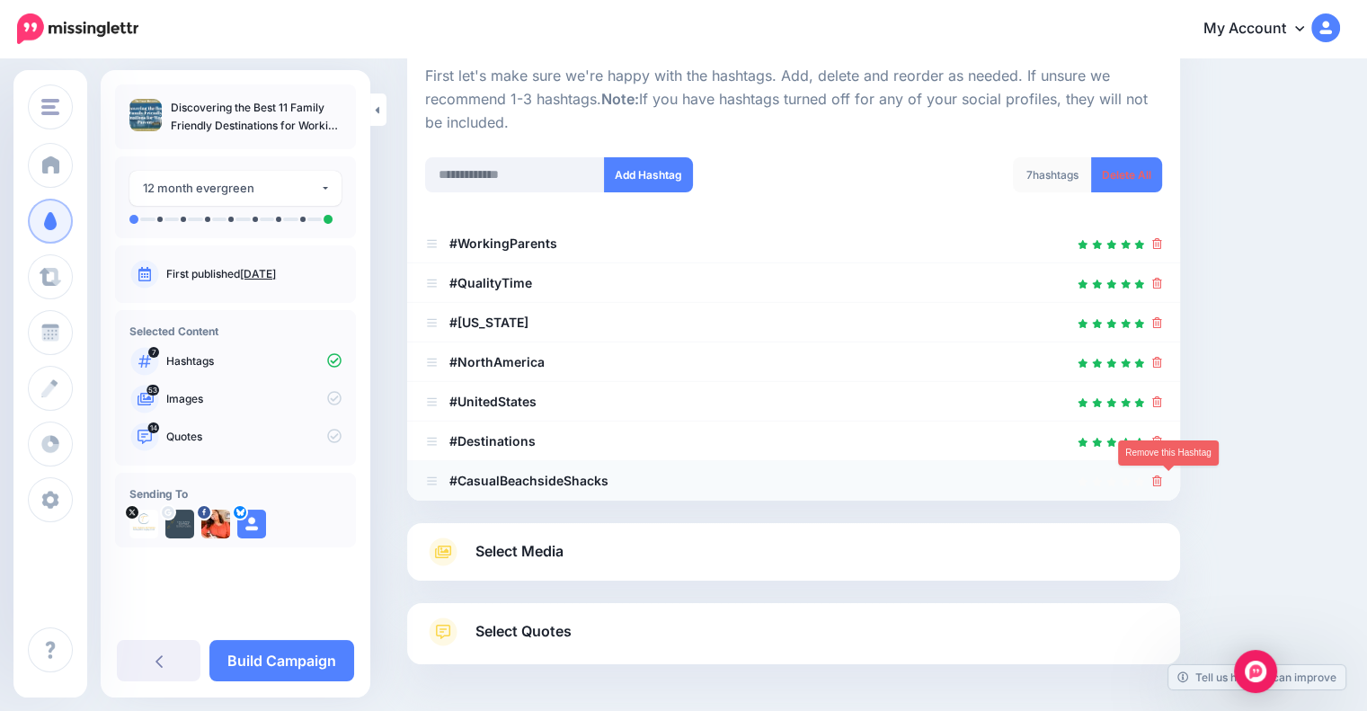
click at [1162, 482] on icon at bounding box center [1157, 480] width 10 height 11
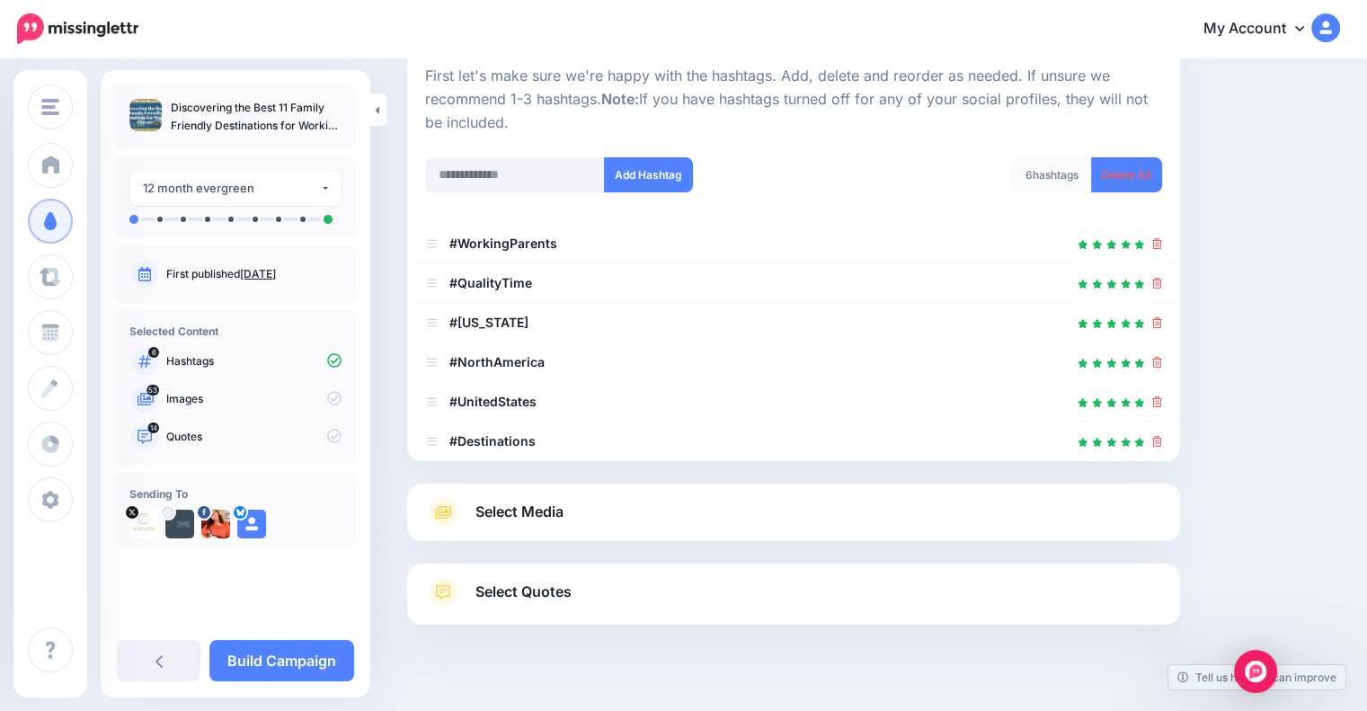
click at [864, 508] on link "Select Media" at bounding box center [793, 512] width 737 height 29
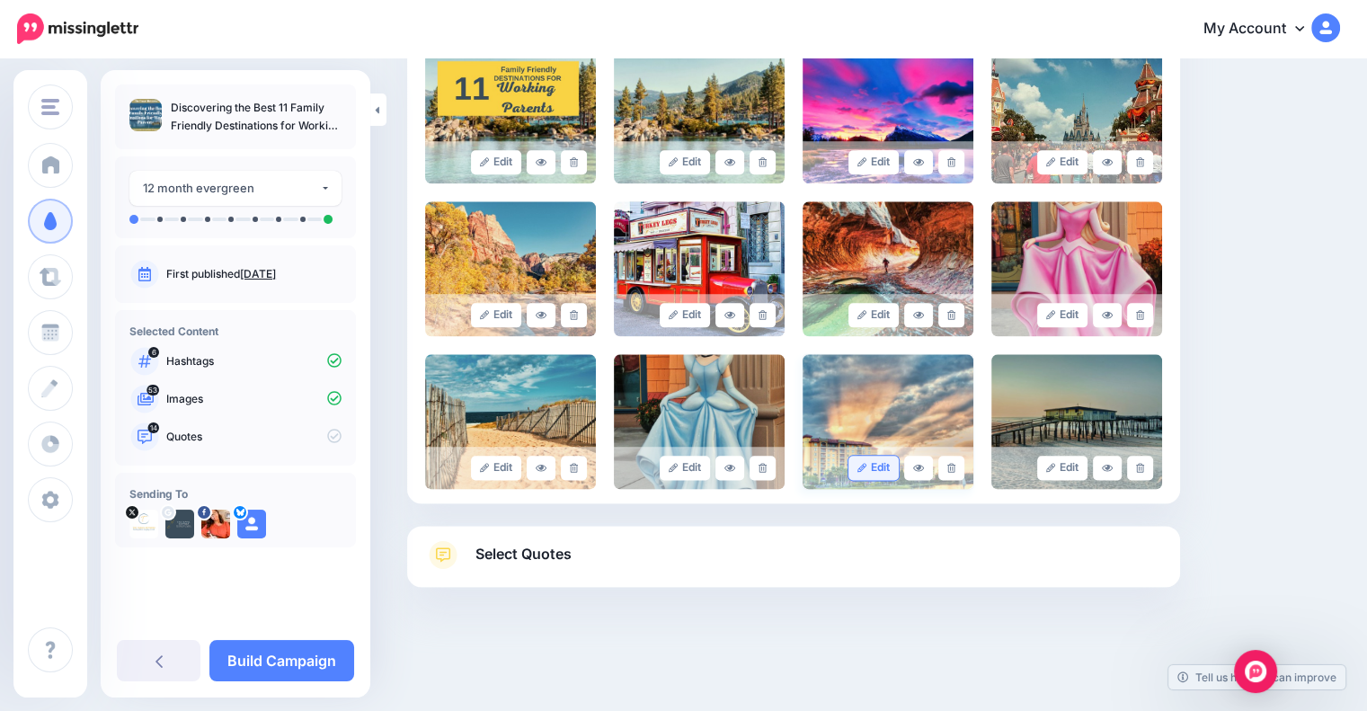
scroll to position [2117, 0]
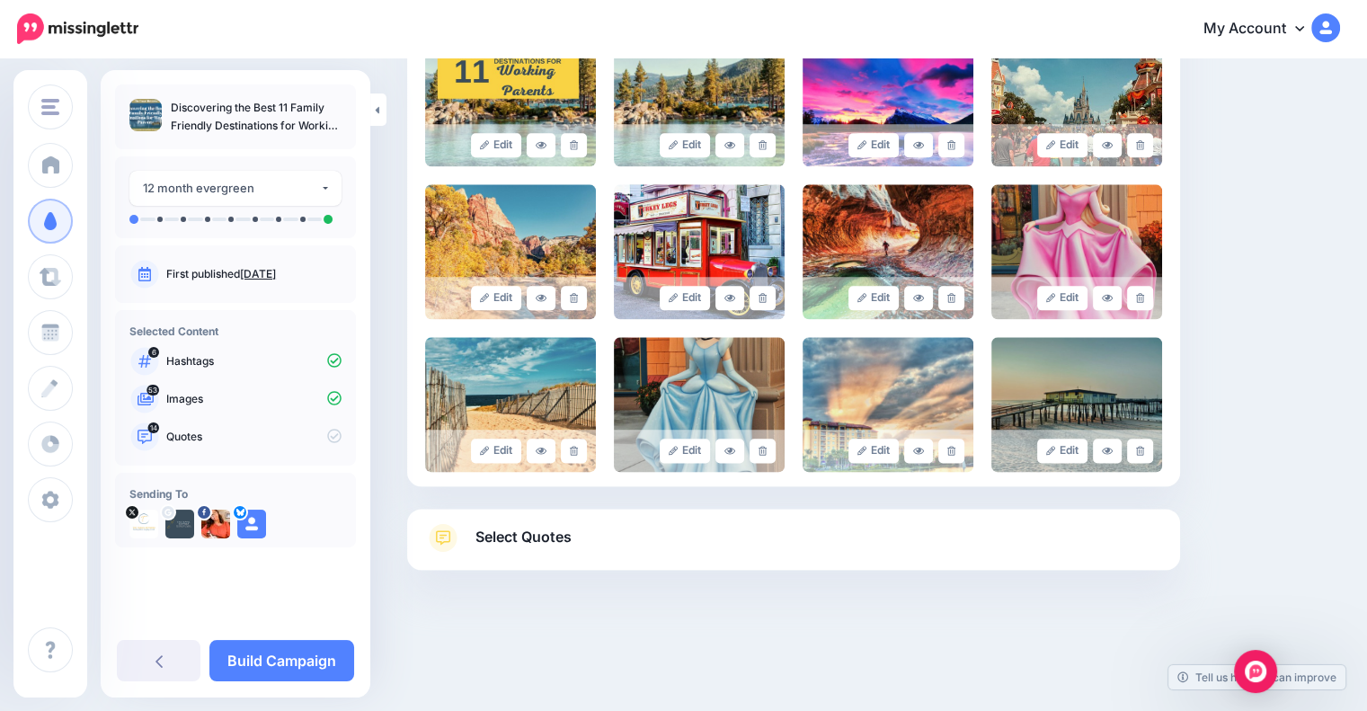
click at [849, 520] on div "Select Quotes Choose your favourite quotes or go with our recommendations. The …" at bounding box center [793, 539] width 773 height 61
click at [856, 545] on link "Select Quotes" at bounding box center [793, 546] width 737 height 47
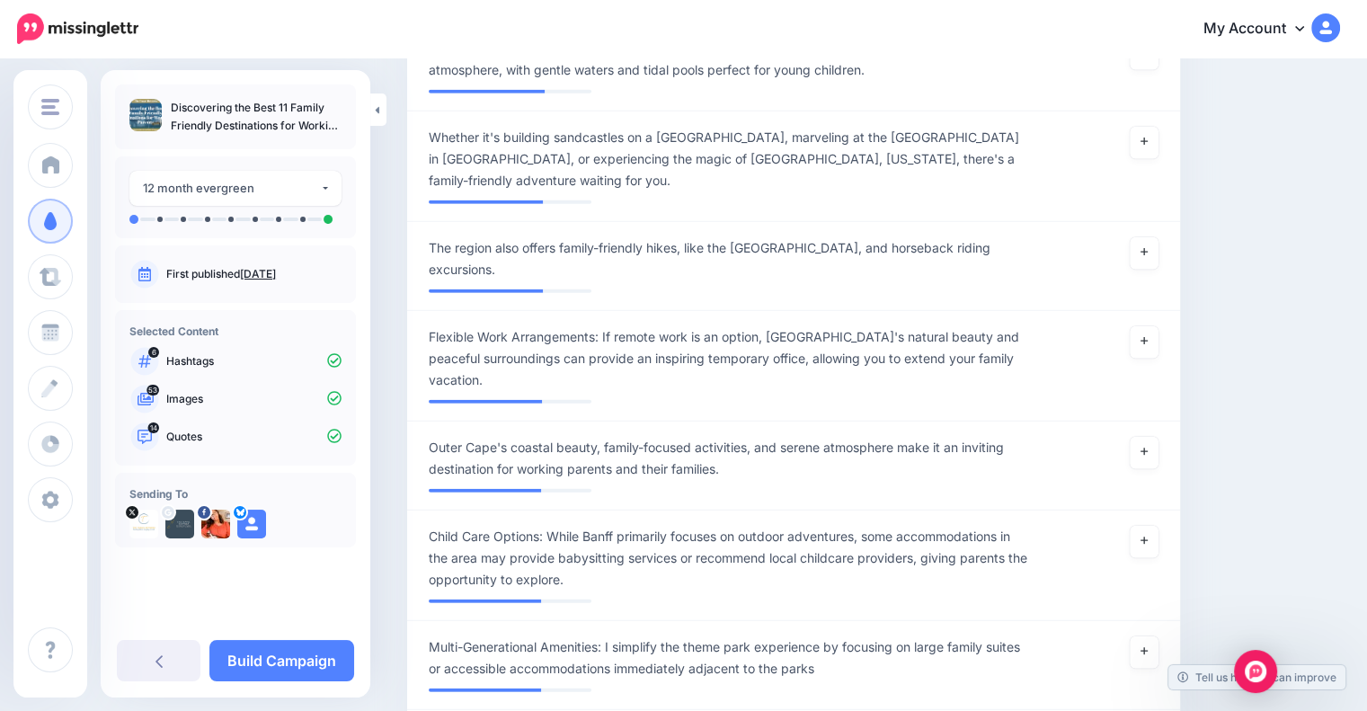
scroll to position [5172, 0]
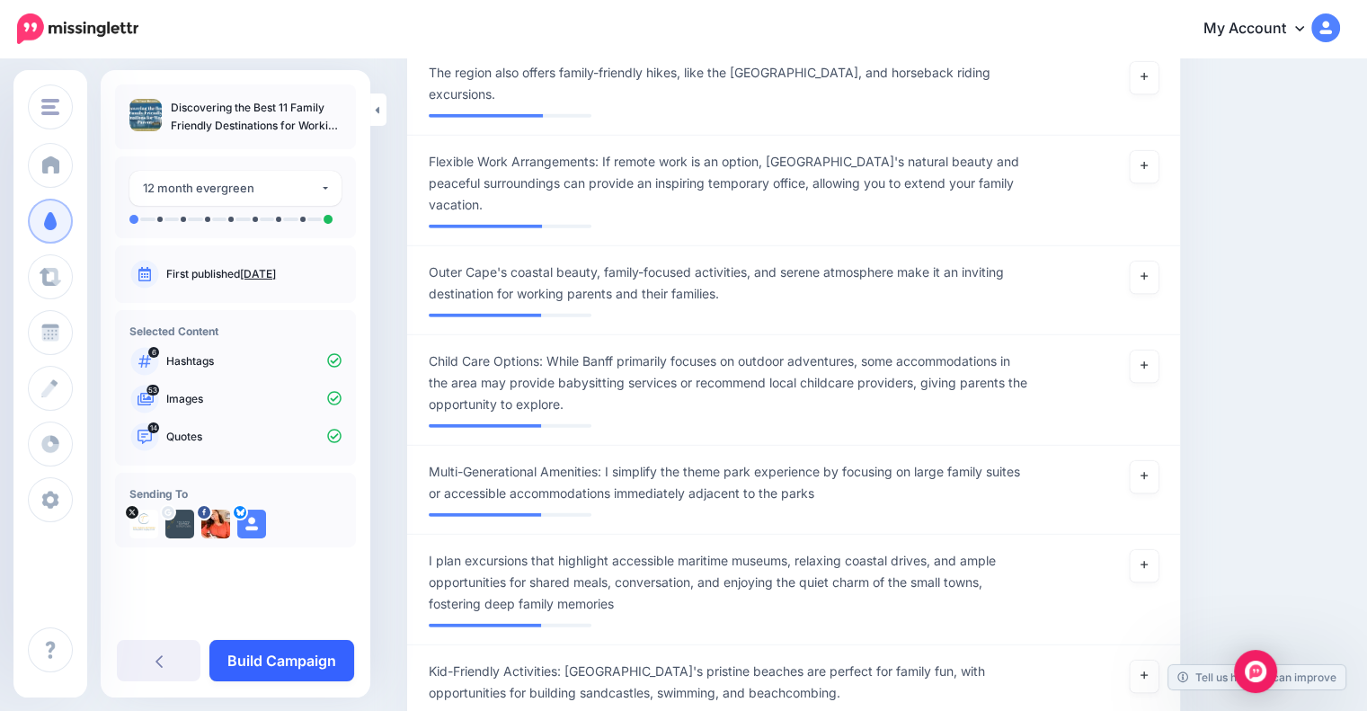
click at [270, 670] on link "Build Campaign" at bounding box center [281, 660] width 145 height 41
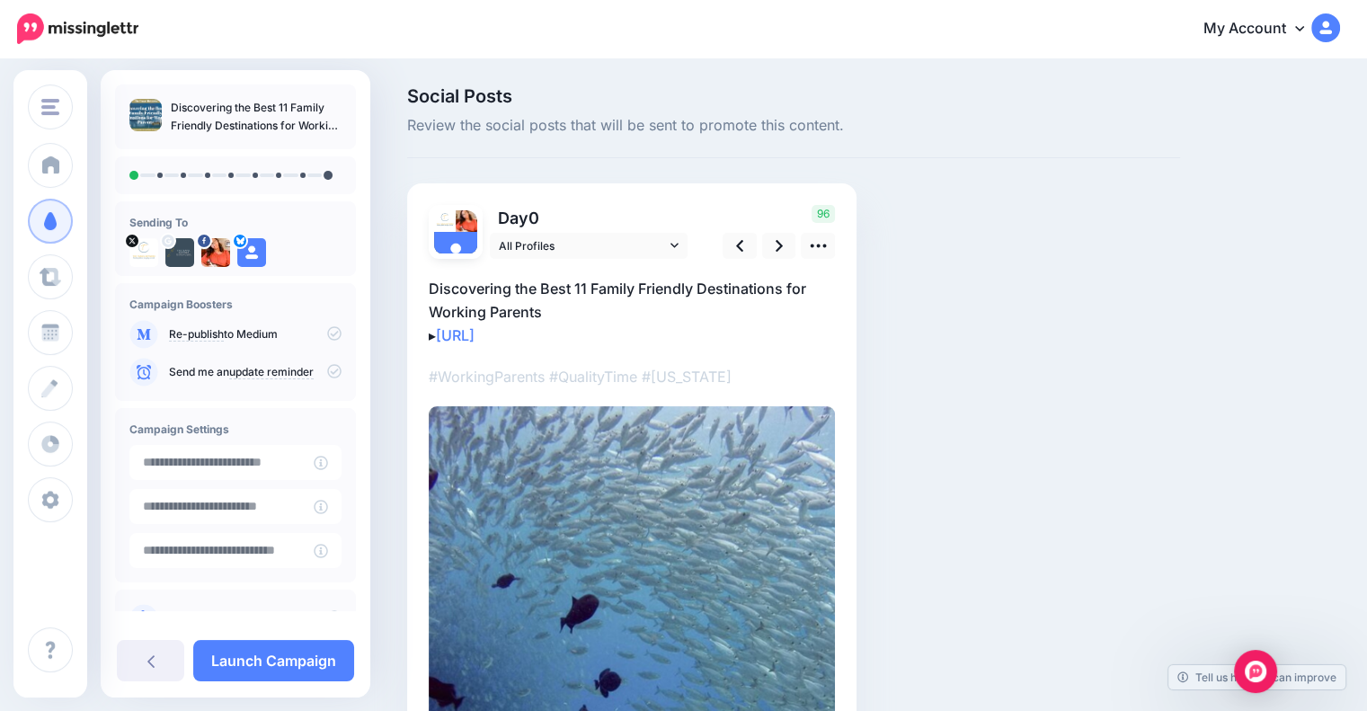
click at [327, 331] on icon at bounding box center [334, 333] width 14 height 14
click at [327, 371] on icon at bounding box center [334, 371] width 14 height 14
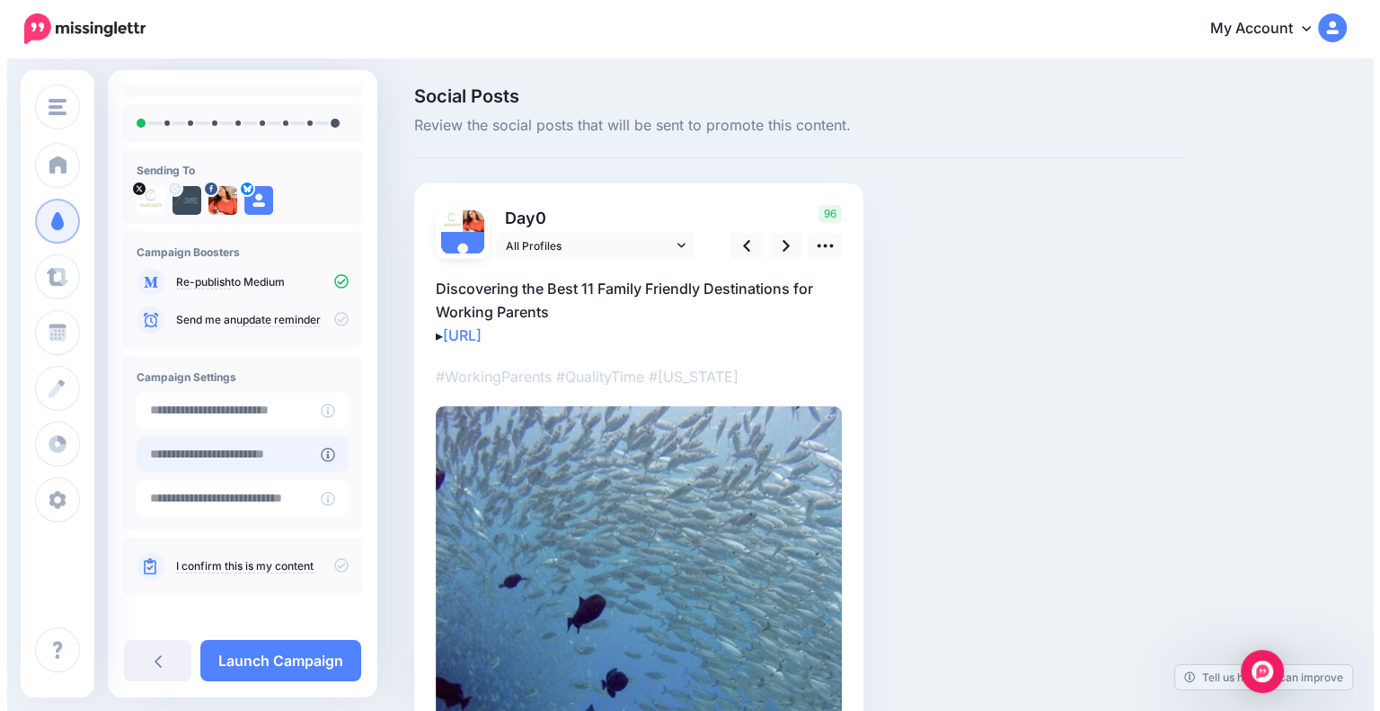
scroll to position [58, 0]
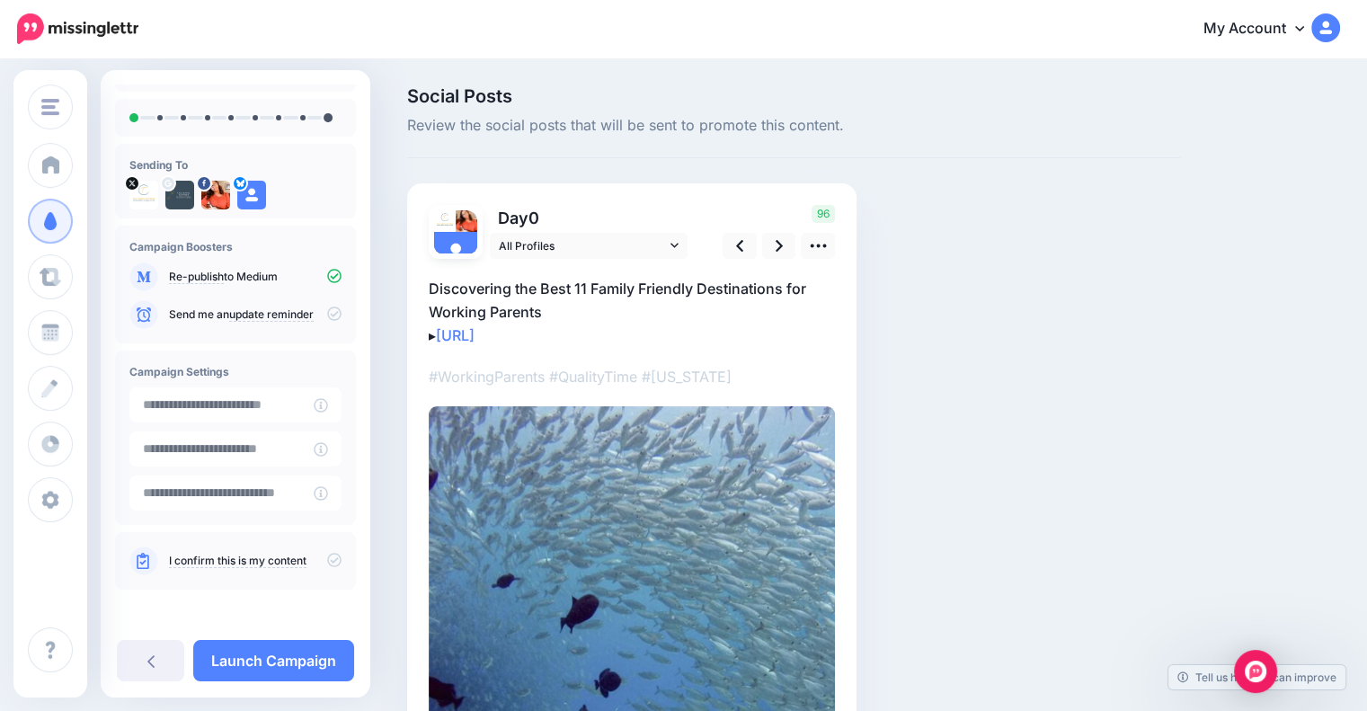
click at [327, 556] on icon at bounding box center [334, 560] width 14 height 14
click at [780, 247] on icon at bounding box center [778, 246] width 7 height 12
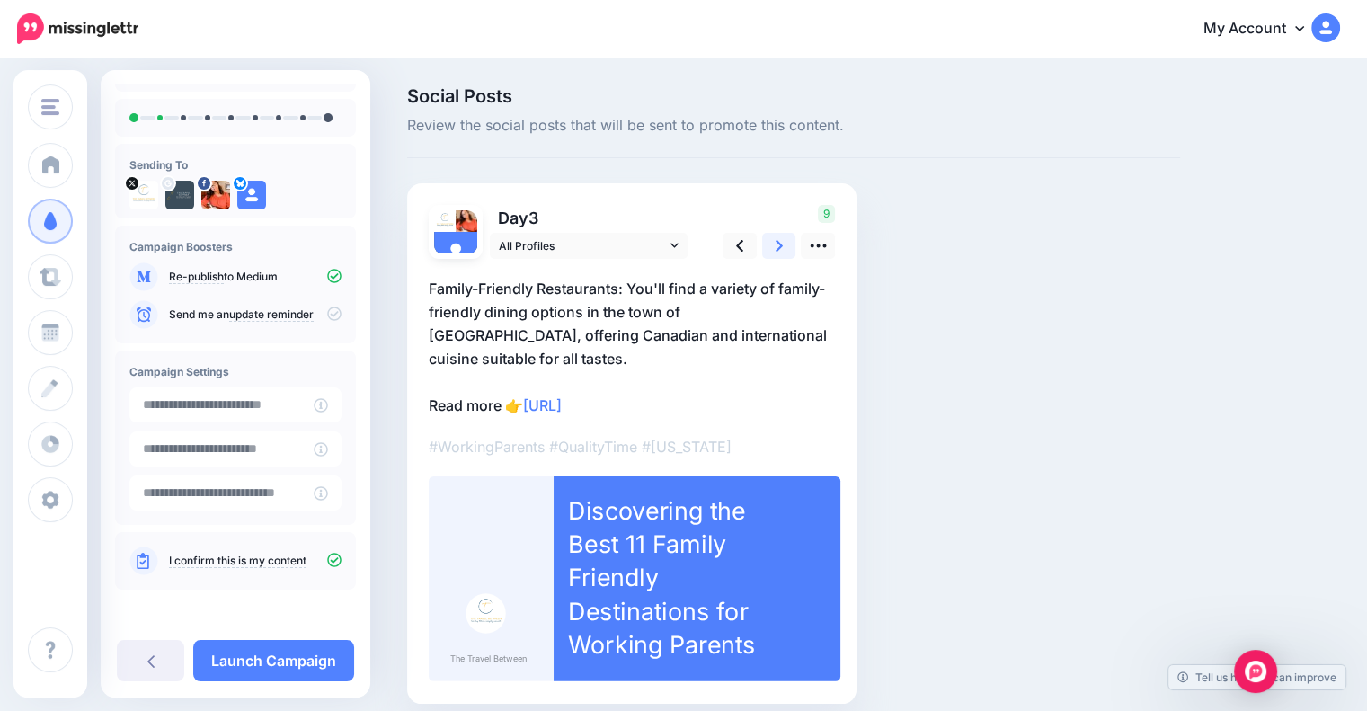
click at [780, 246] on icon at bounding box center [778, 246] width 7 height 12
click at [780, 244] on icon at bounding box center [778, 246] width 7 height 12
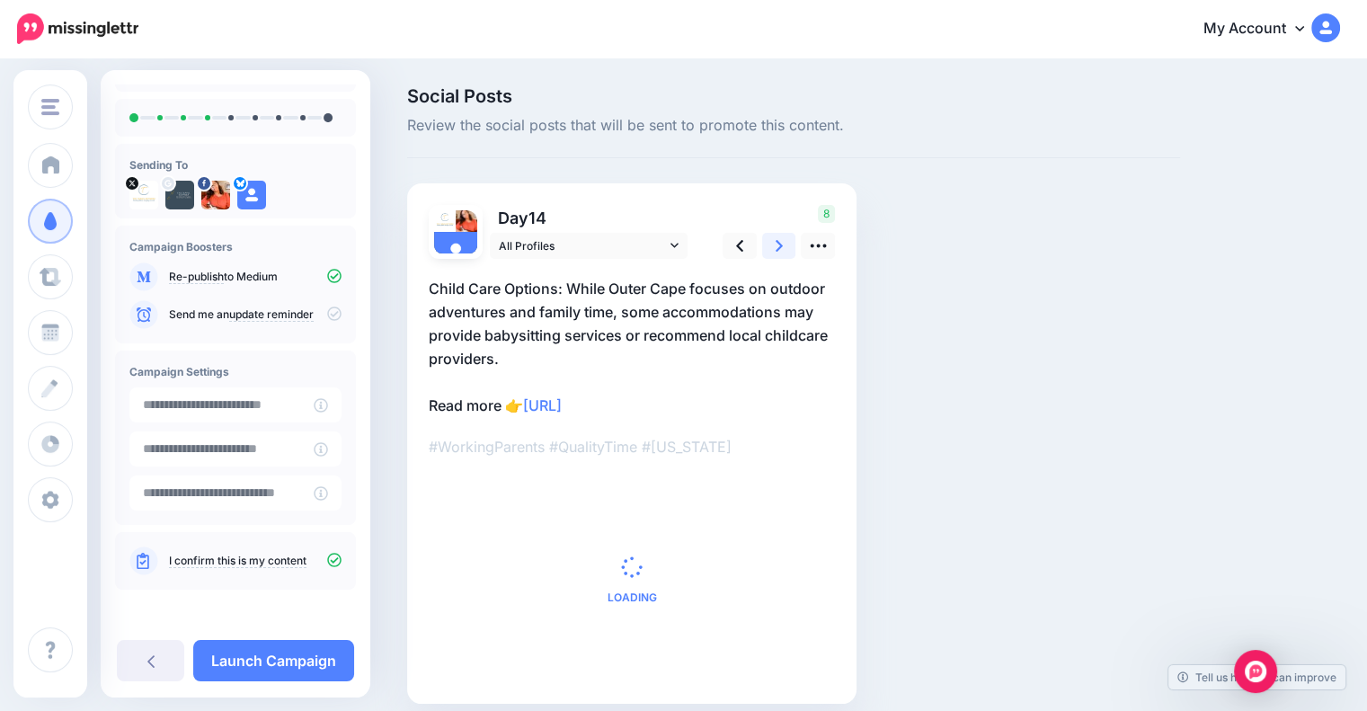
click at [780, 240] on icon at bounding box center [778, 245] width 7 height 19
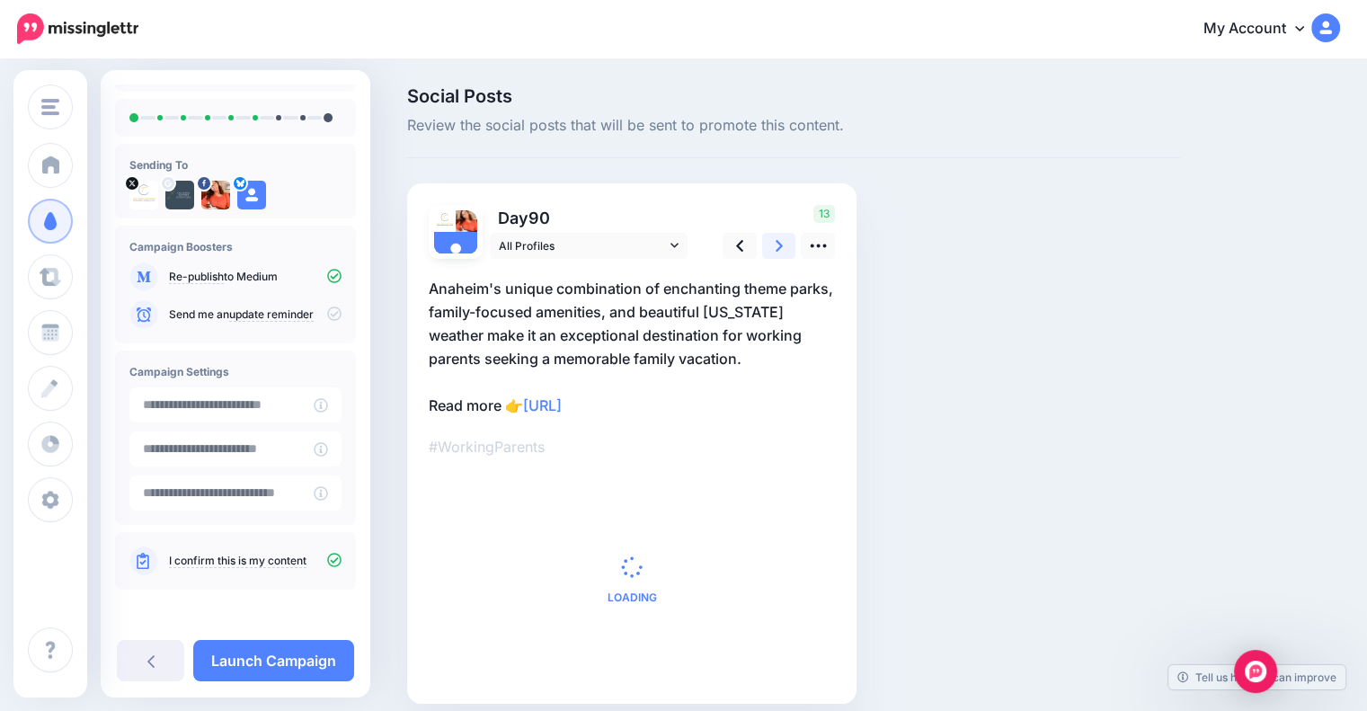
click at [780, 239] on icon at bounding box center [778, 245] width 7 height 19
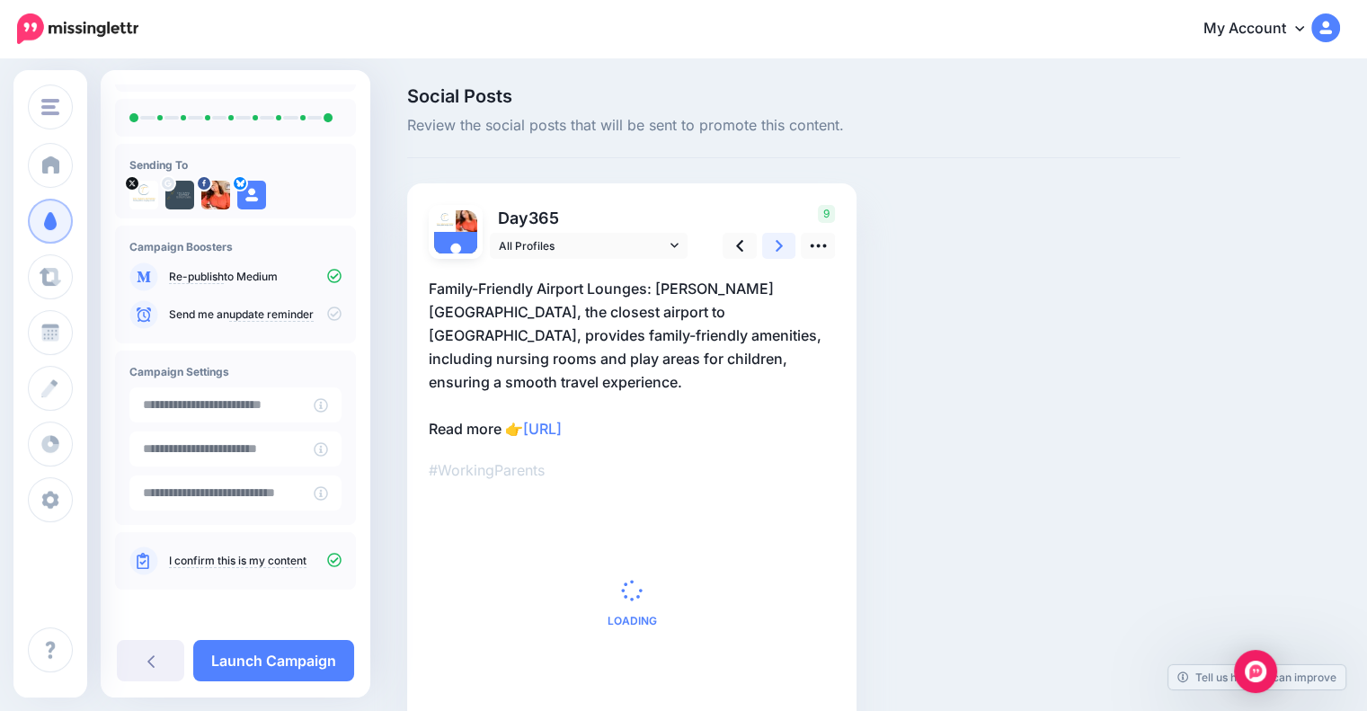
click at [780, 239] on icon at bounding box center [778, 245] width 7 height 19
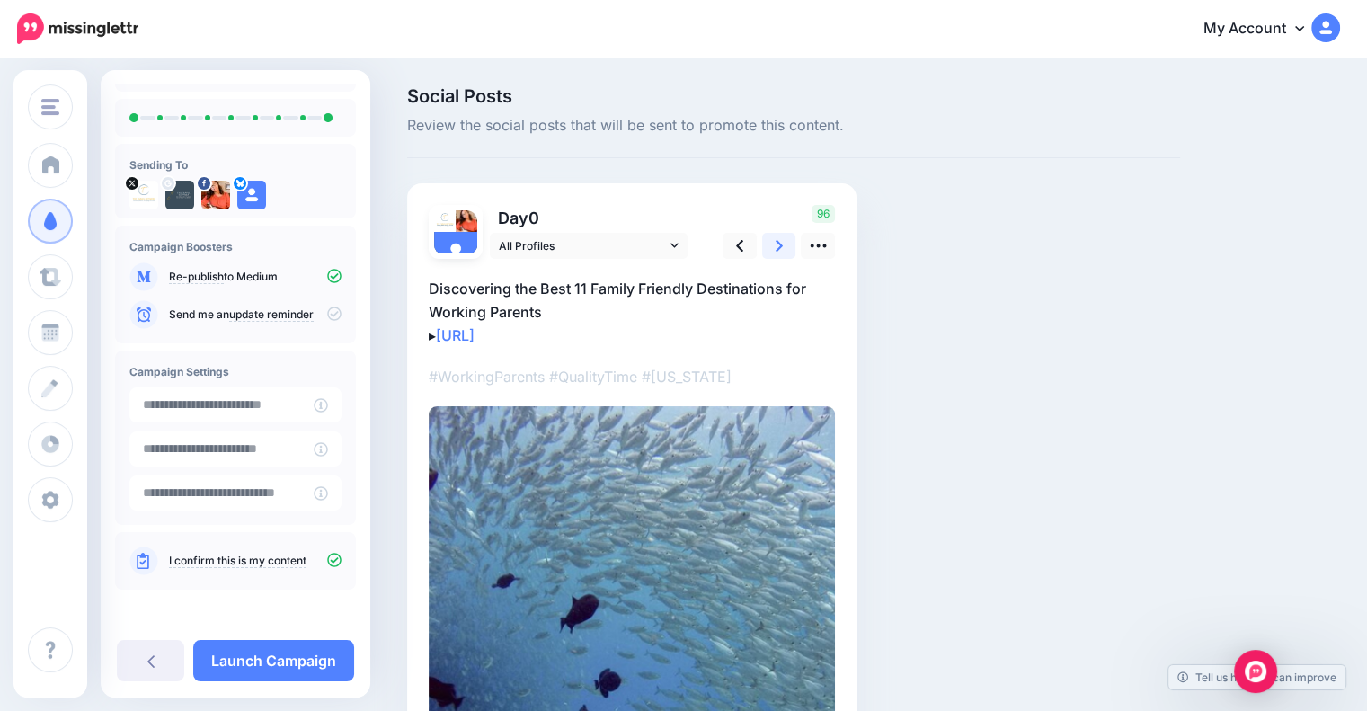
click at [772, 242] on link at bounding box center [779, 246] width 34 height 26
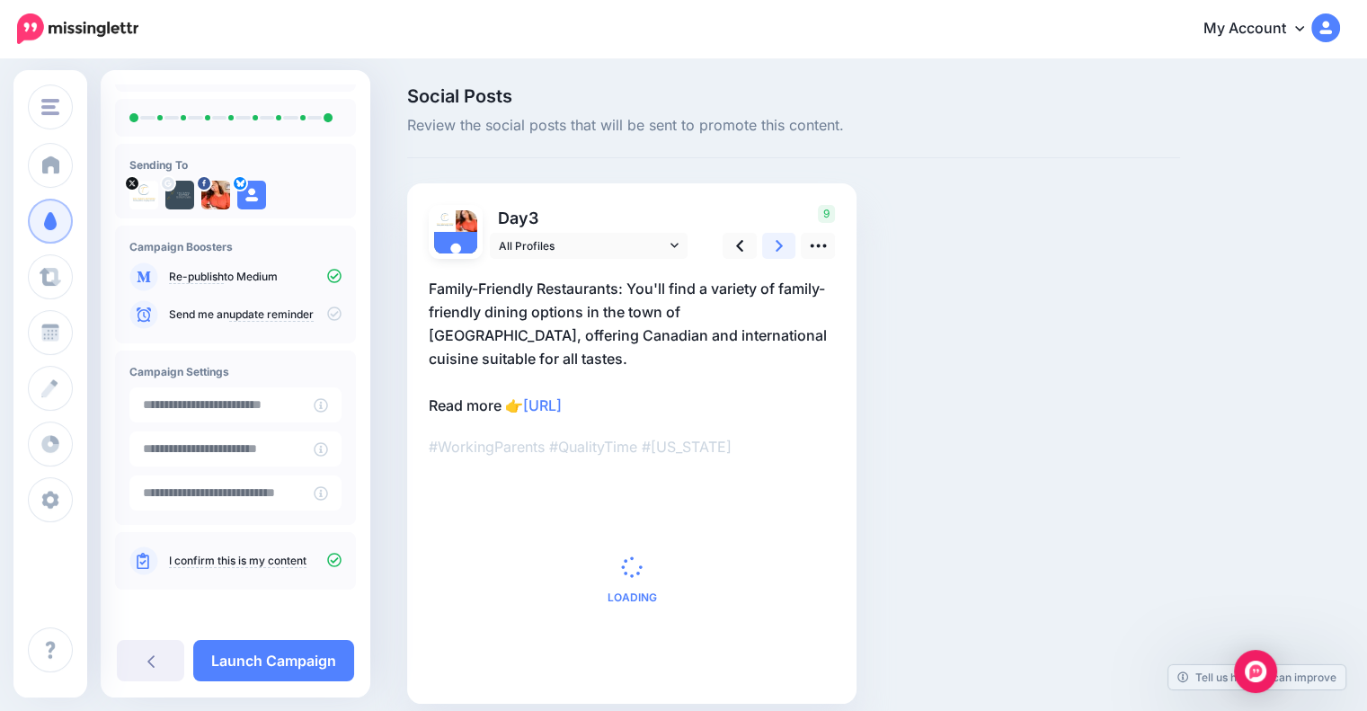
click at [772, 242] on link at bounding box center [779, 246] width 34 height 26
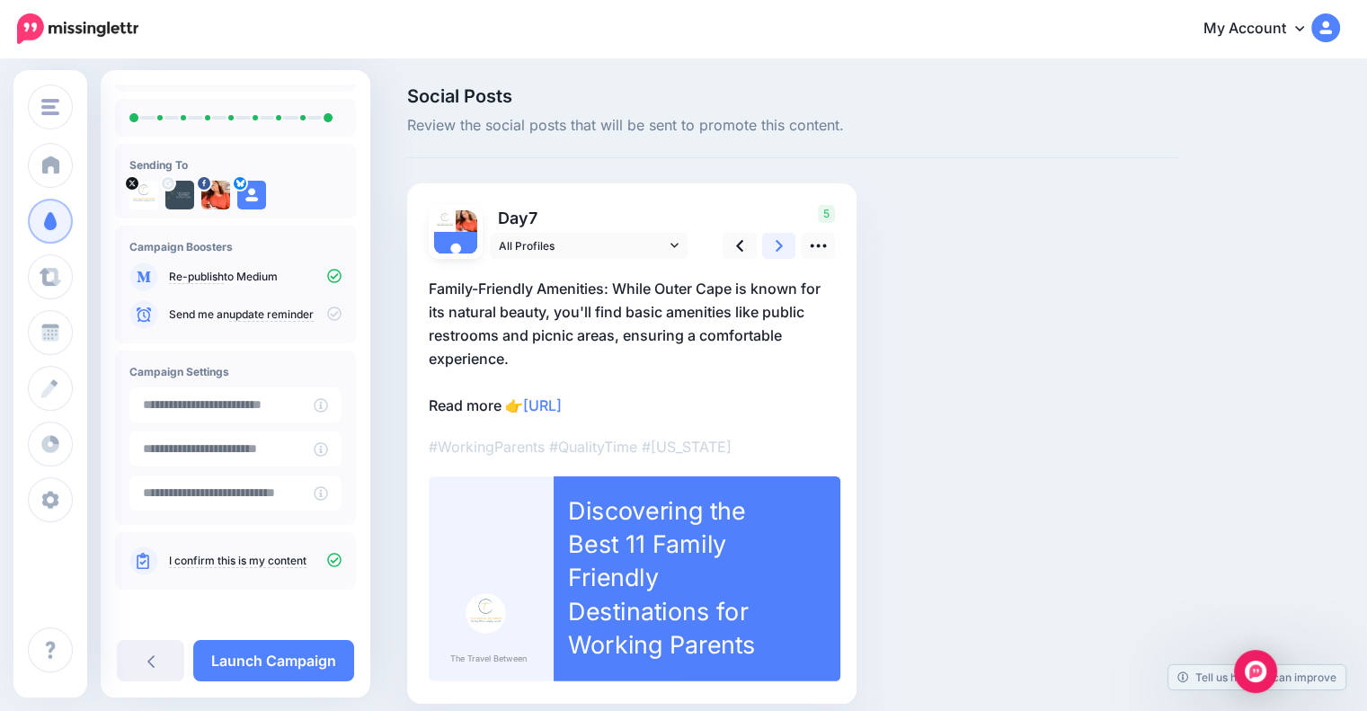
click at [777, 242] on icon at bounding box center [778, 246] width 7 height 12
click at [777, 246] on icon at bounding box center [778, 245] width 7 height 19
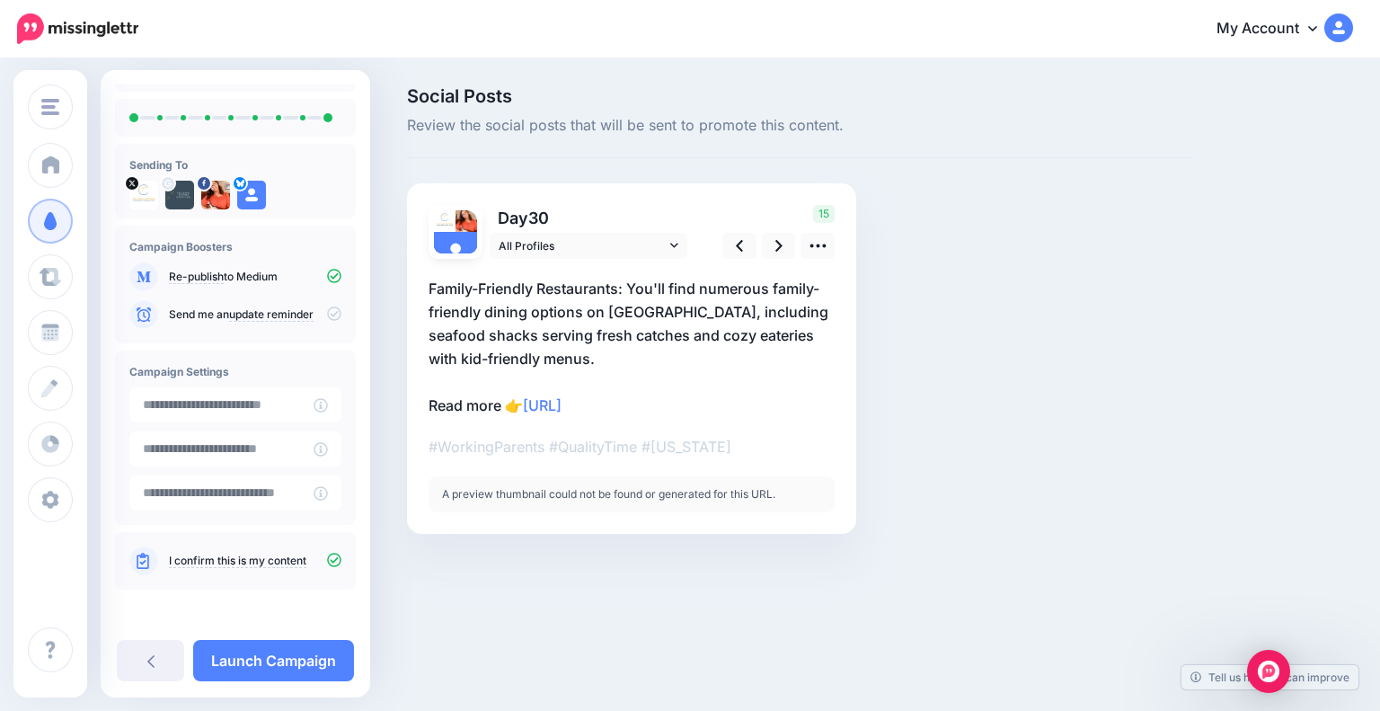
click at [1311, 35] on link "My Account" at bounding box center [1276, 29] width 155 height 44
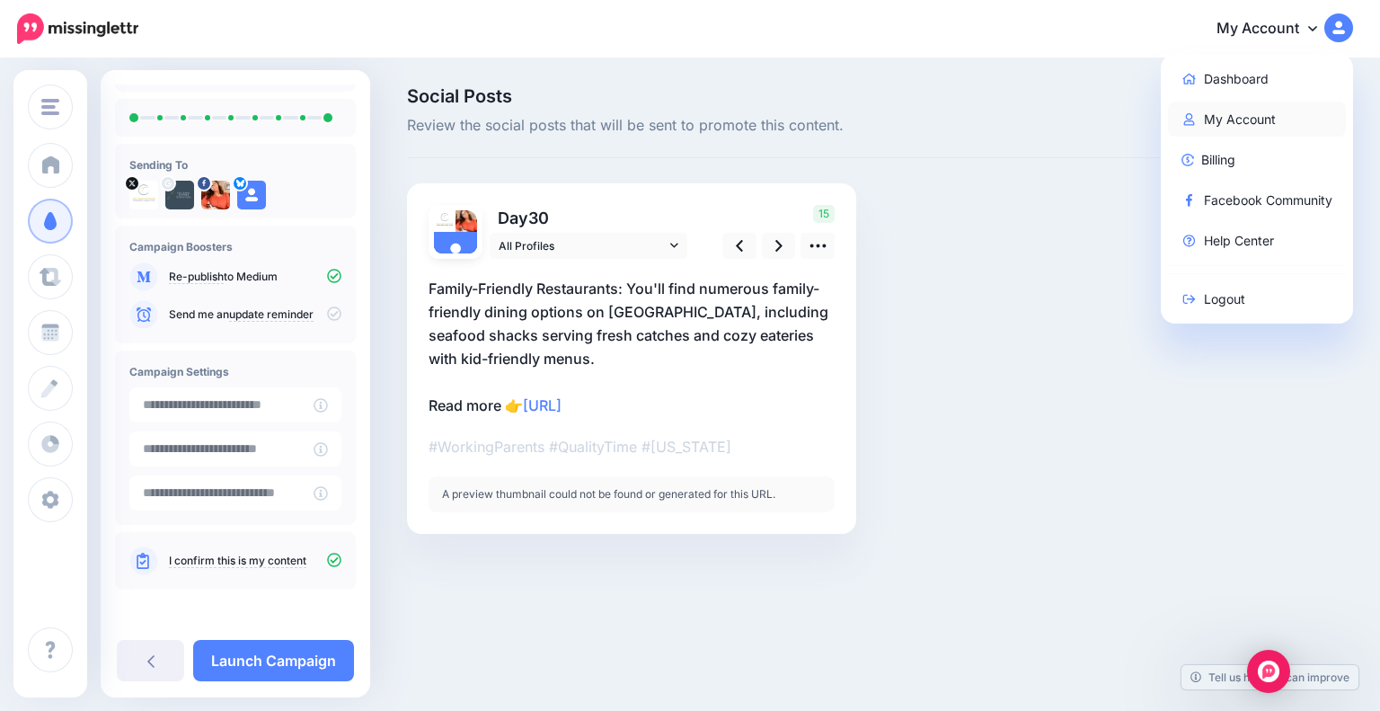
click at [1259, 118] on link "My Account" at bounding box center [1257, 119] width 179 height 35
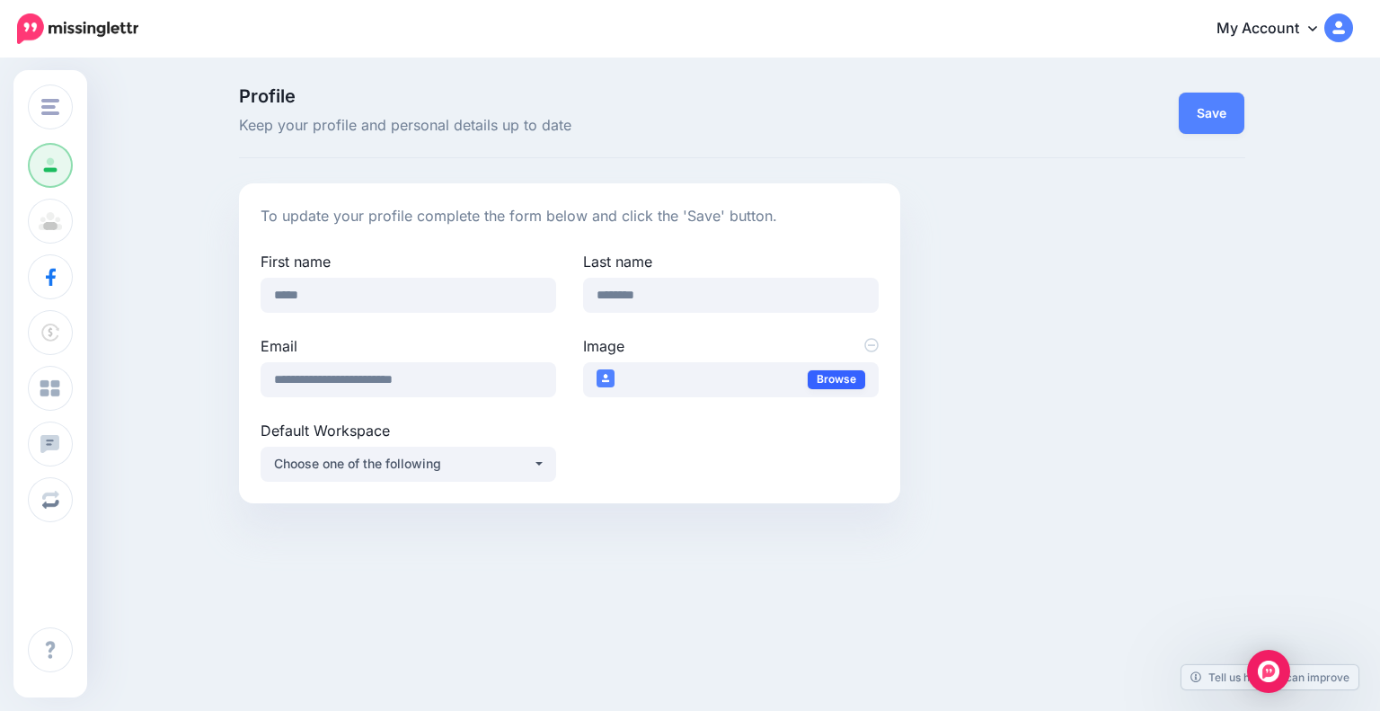
click at [828, 373] on link "Browse" at bounding box center [837, 379] width 58 height 19
click at [376, 465] on div "Choose one of the following" at bounding box center [403, 464] width 259 height 22
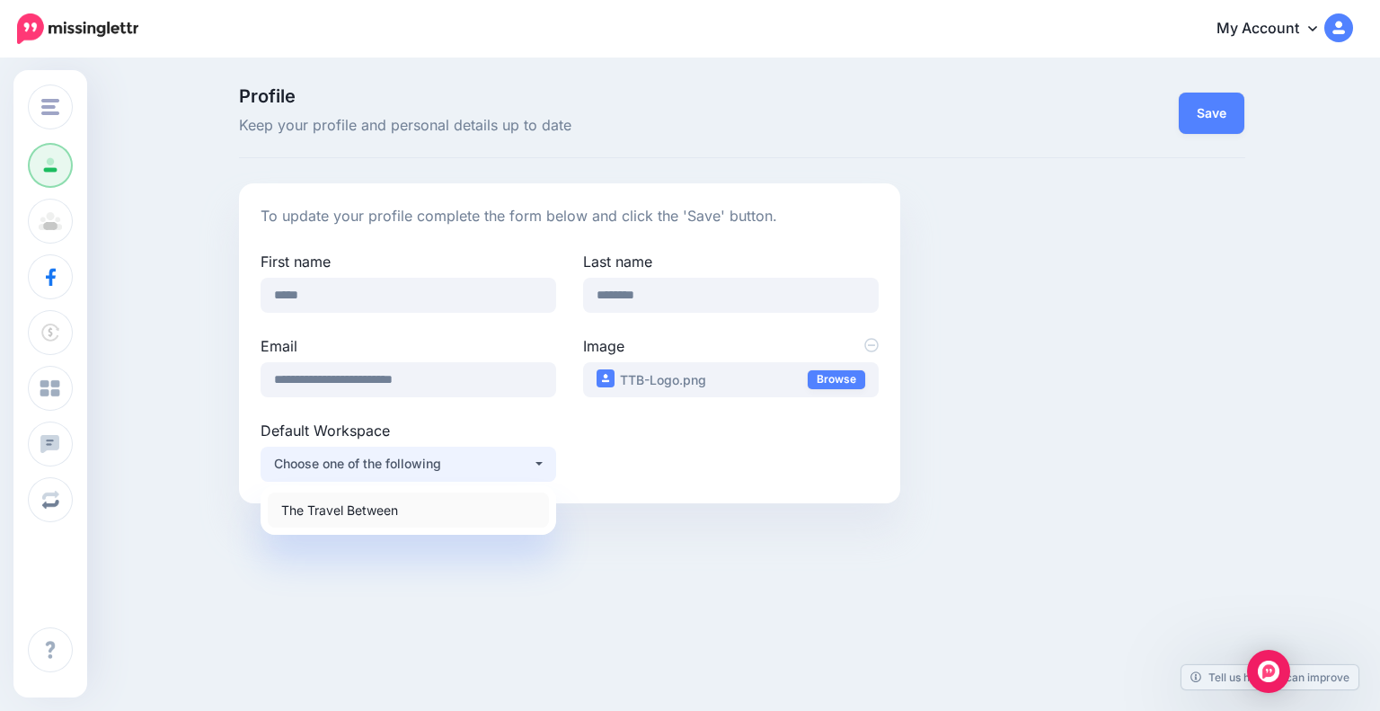
click at [376, 513] on span "The Travel Between" at bounding box center [339, 510] width 117 height 22
select select "*****"
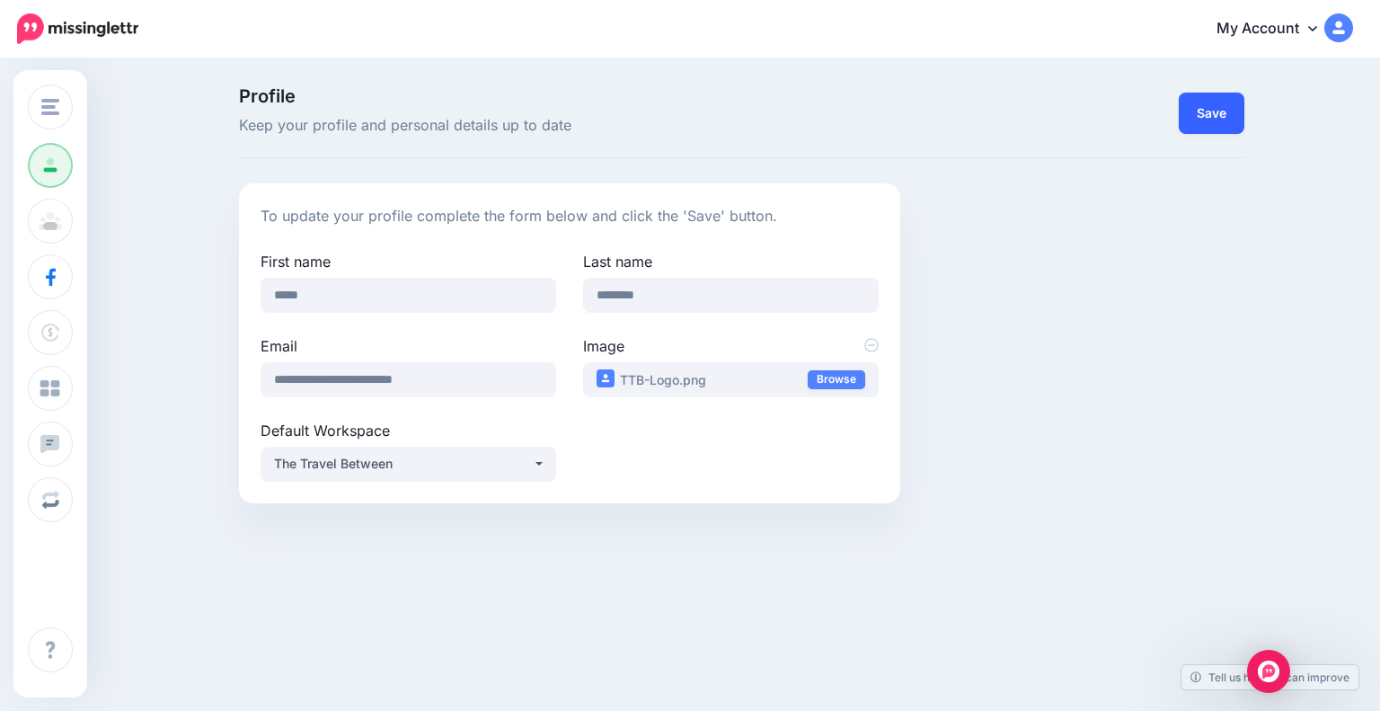
click at [1214, 118] on button "Save" at bounding box center [1212, 113] width 66 height 41
click at [1297, 31] on link "My Account" at bounding box center [1276, 29] width 155 height 44
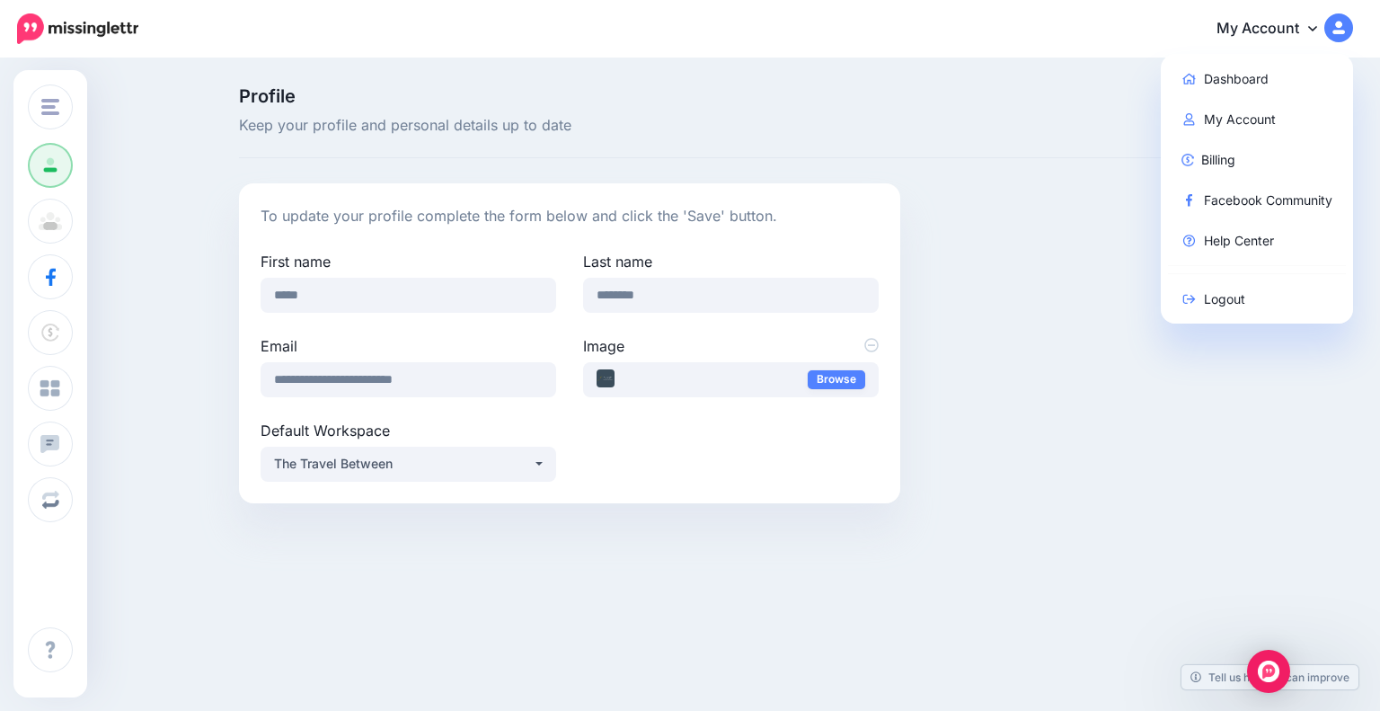
click at [53, 31] on img at bounding box center [77, 28] width 121 height 31
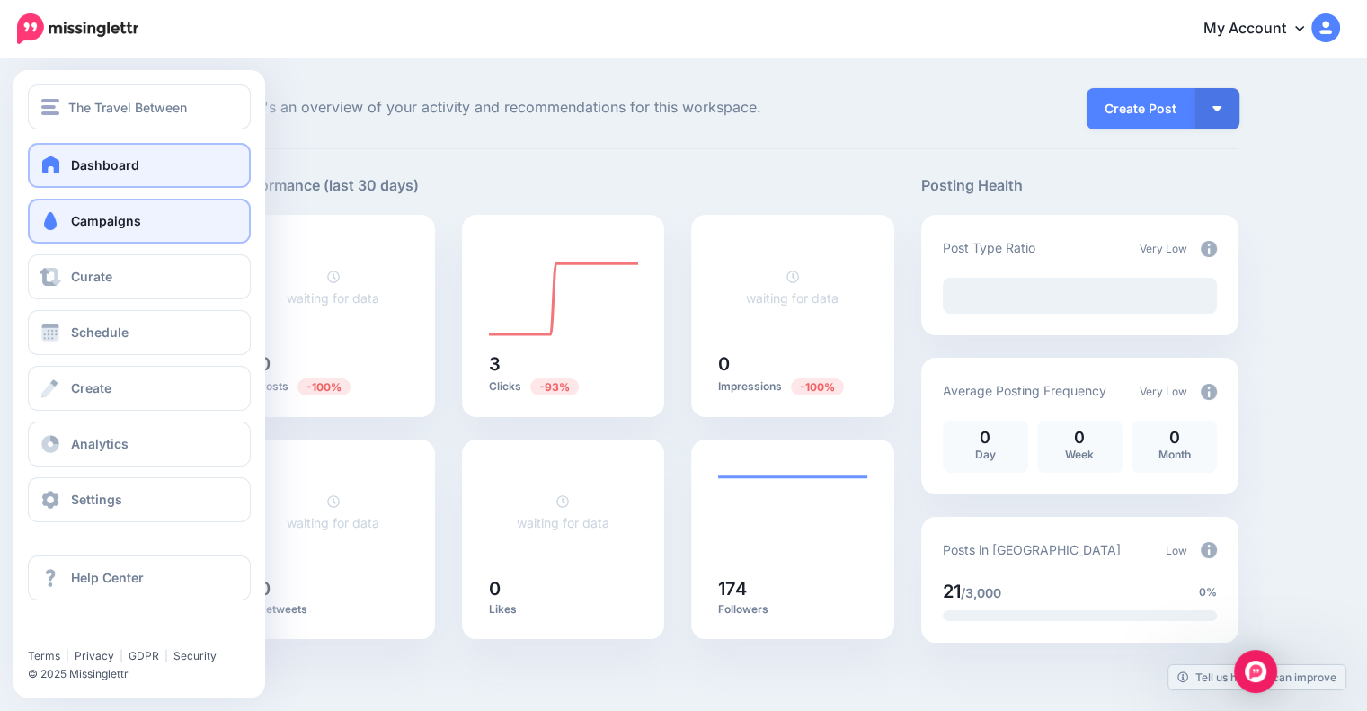
click at [112, 225] on span "Campaigns" at bounding box center [106, 220] width 70 height 15
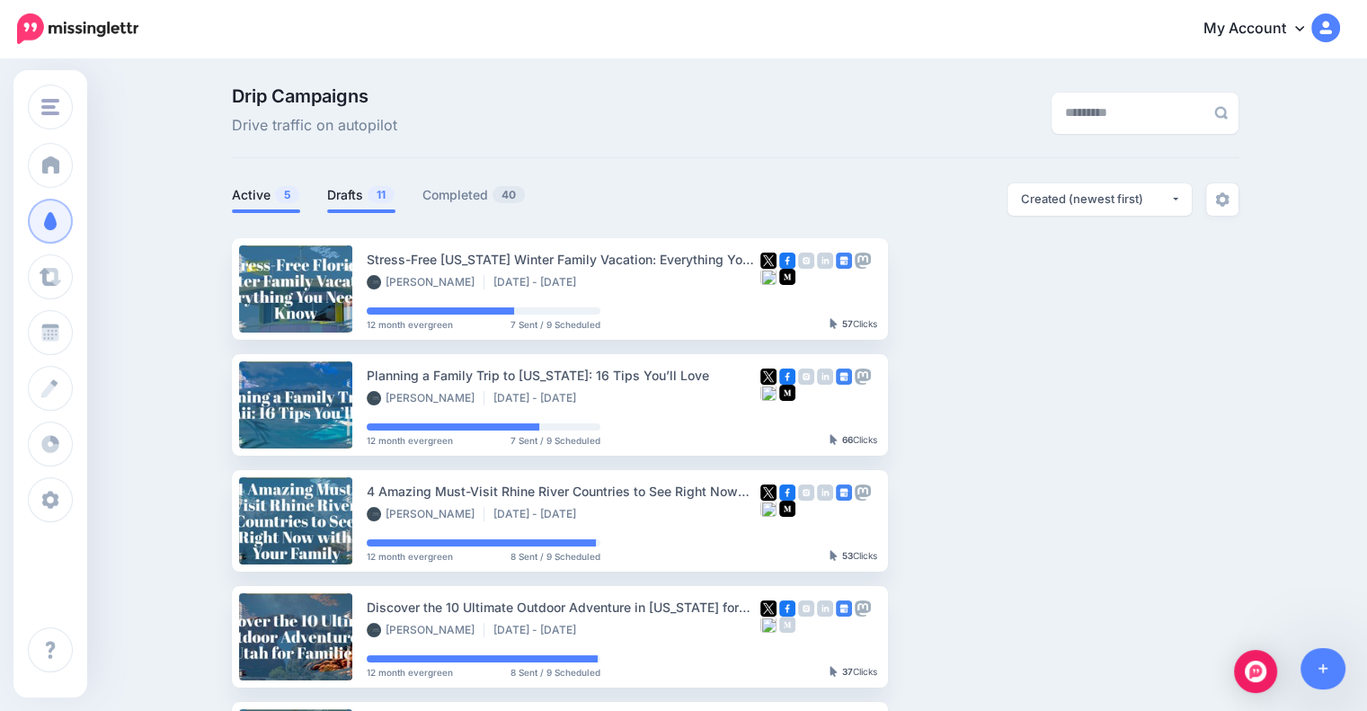
click at [362, 208] on li "Drafts 11" at bounding box center [361, 198] width 68 height 30
click at [374, 200] on link "Drafts 11" at bounding box center [361, 195] width 68 height 22
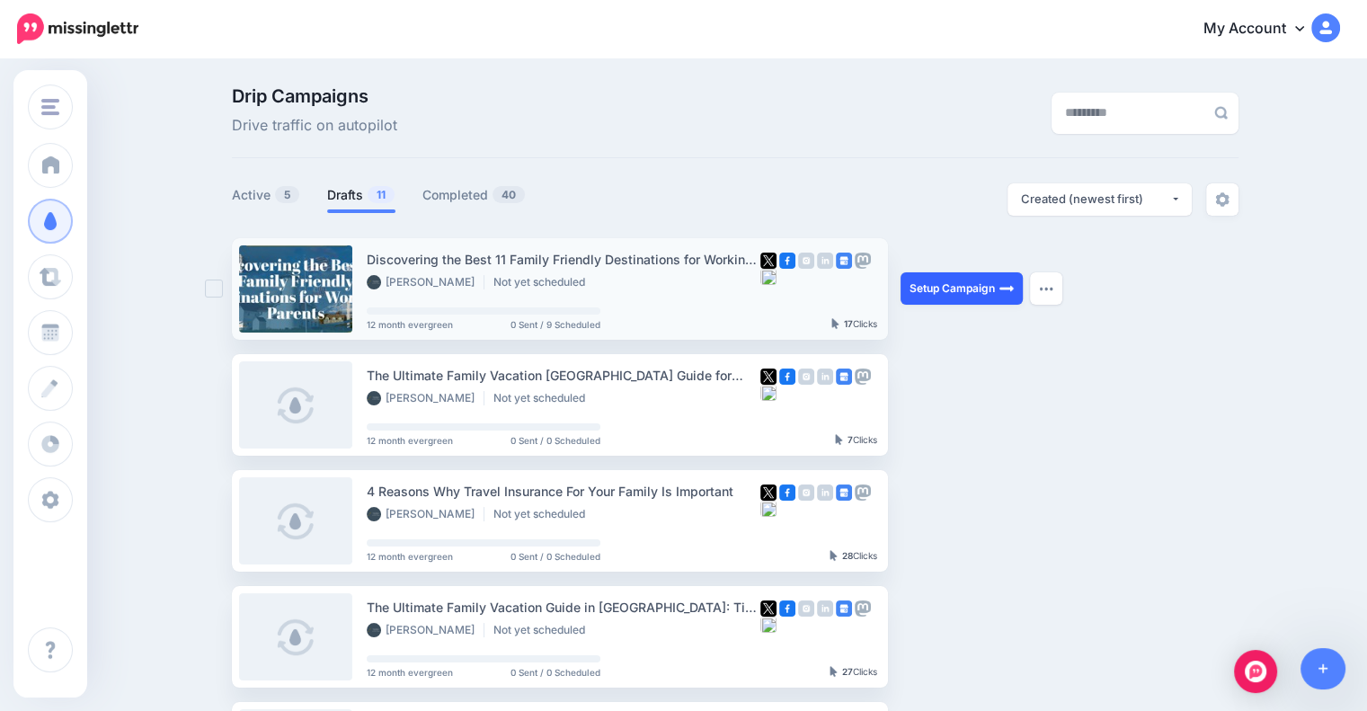
click at [997, 290] on link "Setup Campaign" at bounding box center [961, 288] width 122 height 32
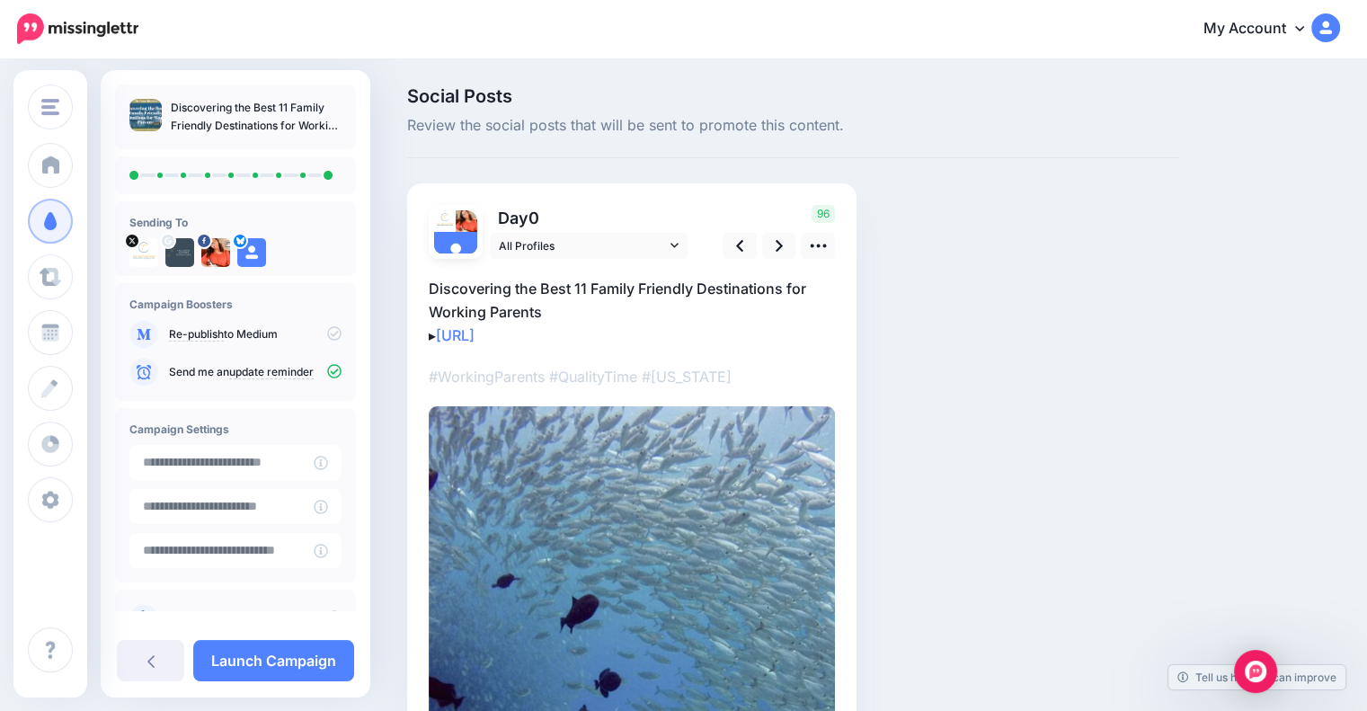
click at [329, 333] on icon at bounding box center [334, 333] width 14 height 14
click at [777, 244] on icon at bounding box center [778, 245] width 7 height 19
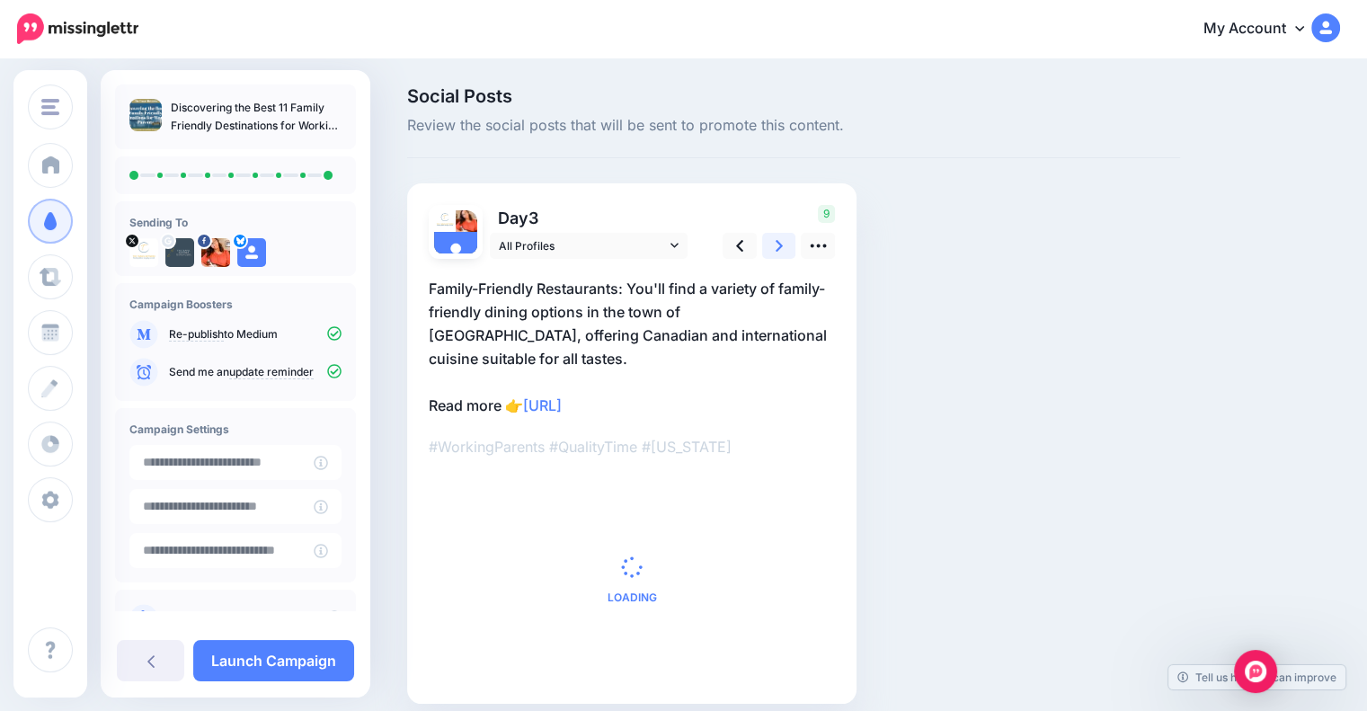
click at [777, 244] on icon at bounding box center [778, 245] width 7 height 19
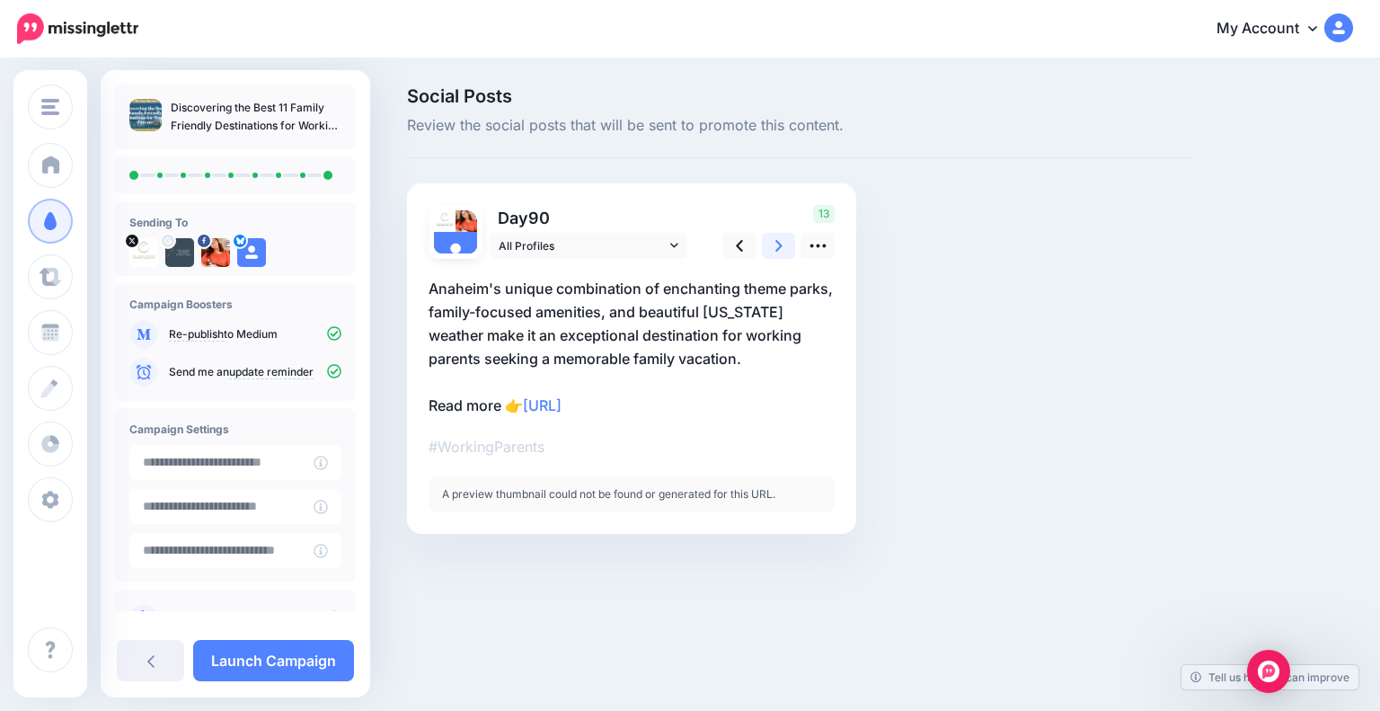
click at [776, 244] on icon at bounding box center [778, 245] width 7 height 19
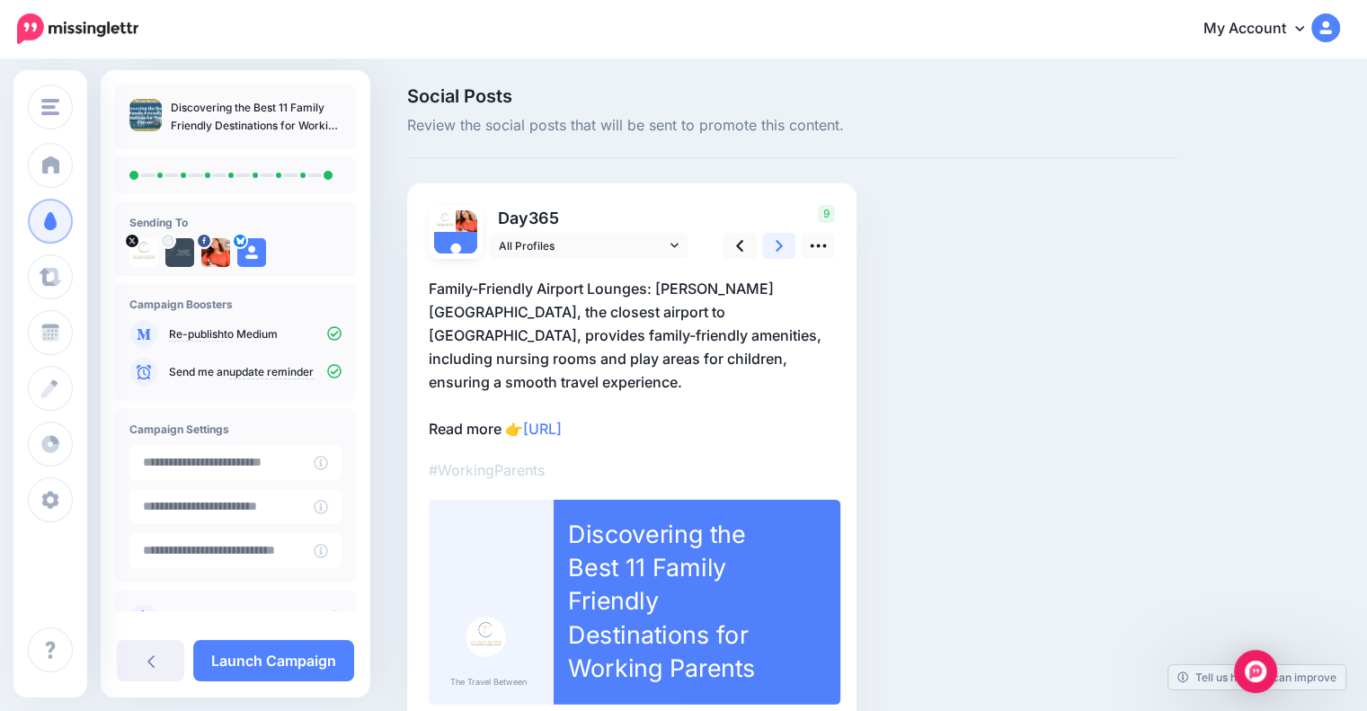
click at [776, 244] on icon at bounding box center [778, 245] width 7 height 19
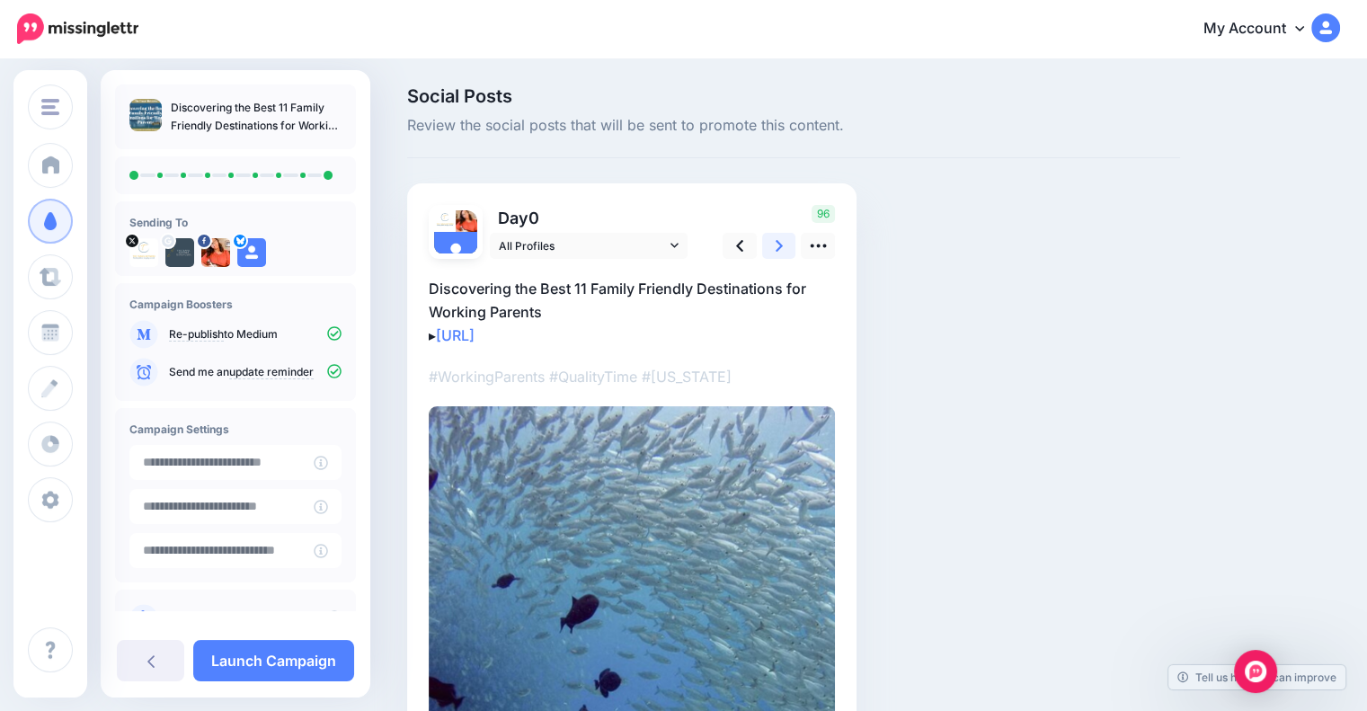
scroll to position [58, 0]
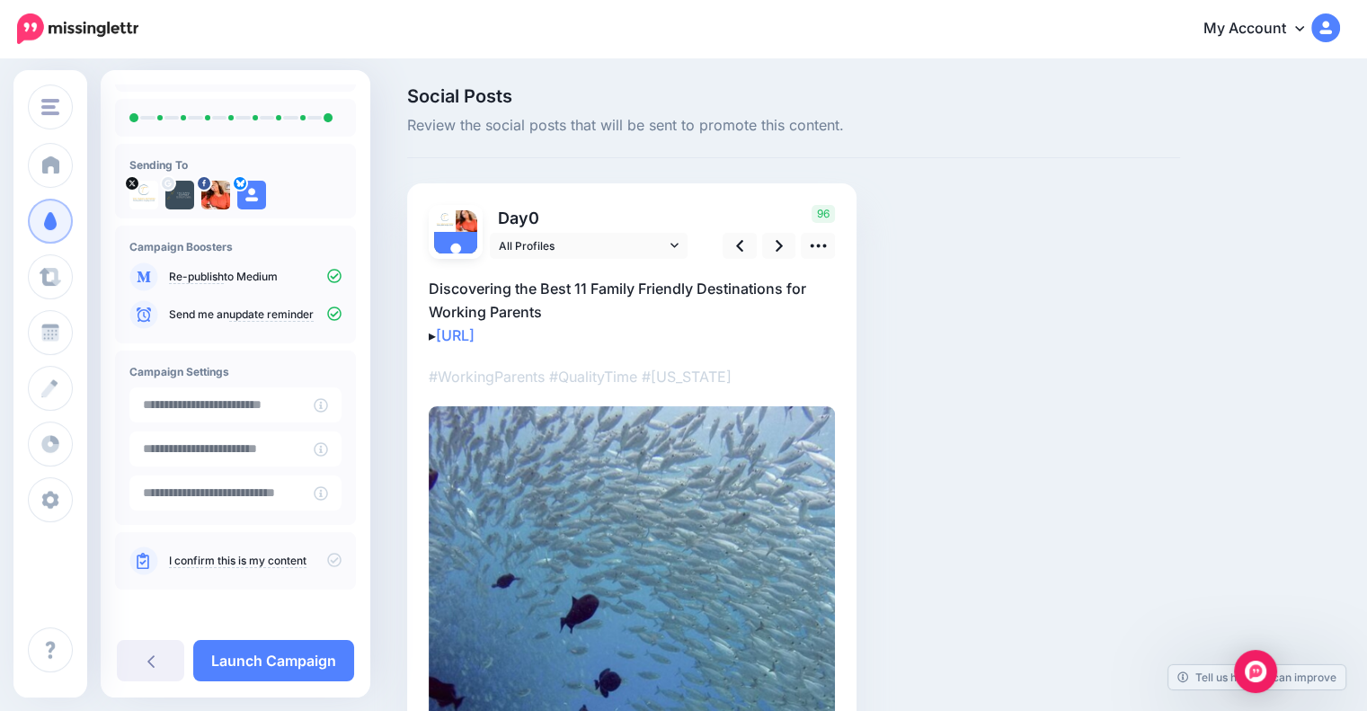
click at [327, 560] on icon at bounding box center [334, 560] width 14 height 14
click at [291, 660] on link "Launch Campaign" at bounding box center [273, 660] width 161 height 41
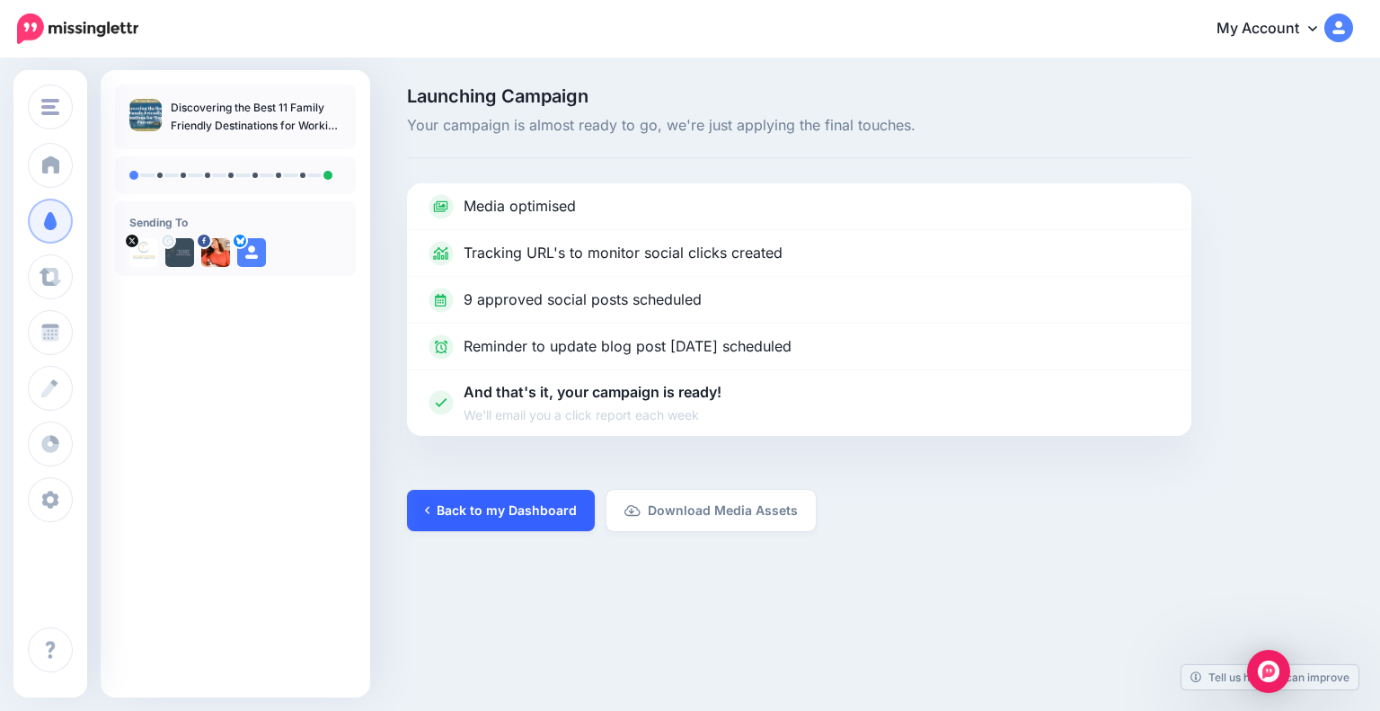
click at [492, 504] on link "Back to my Dashboard" at bounding box center [501, 510] width 188 height 41
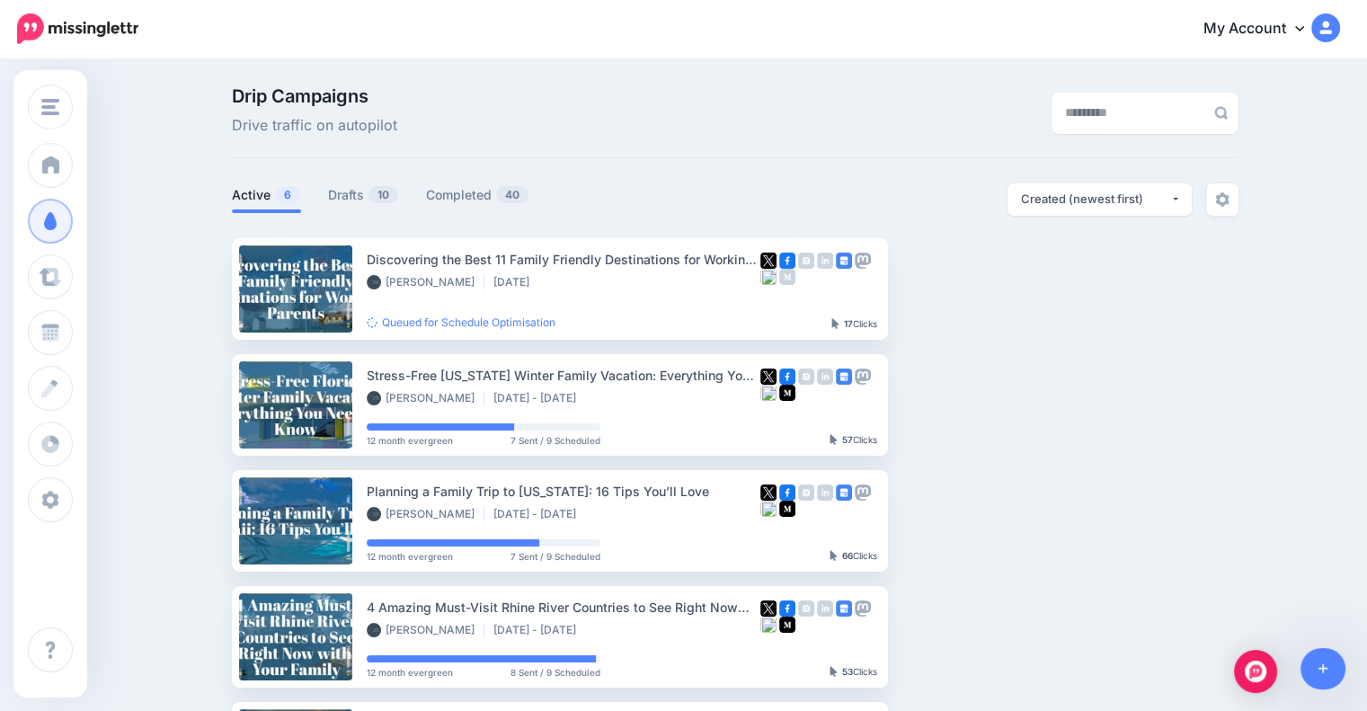
click at [1304, 29] on icon at bounding box center [1299, 28] width 9 height 14
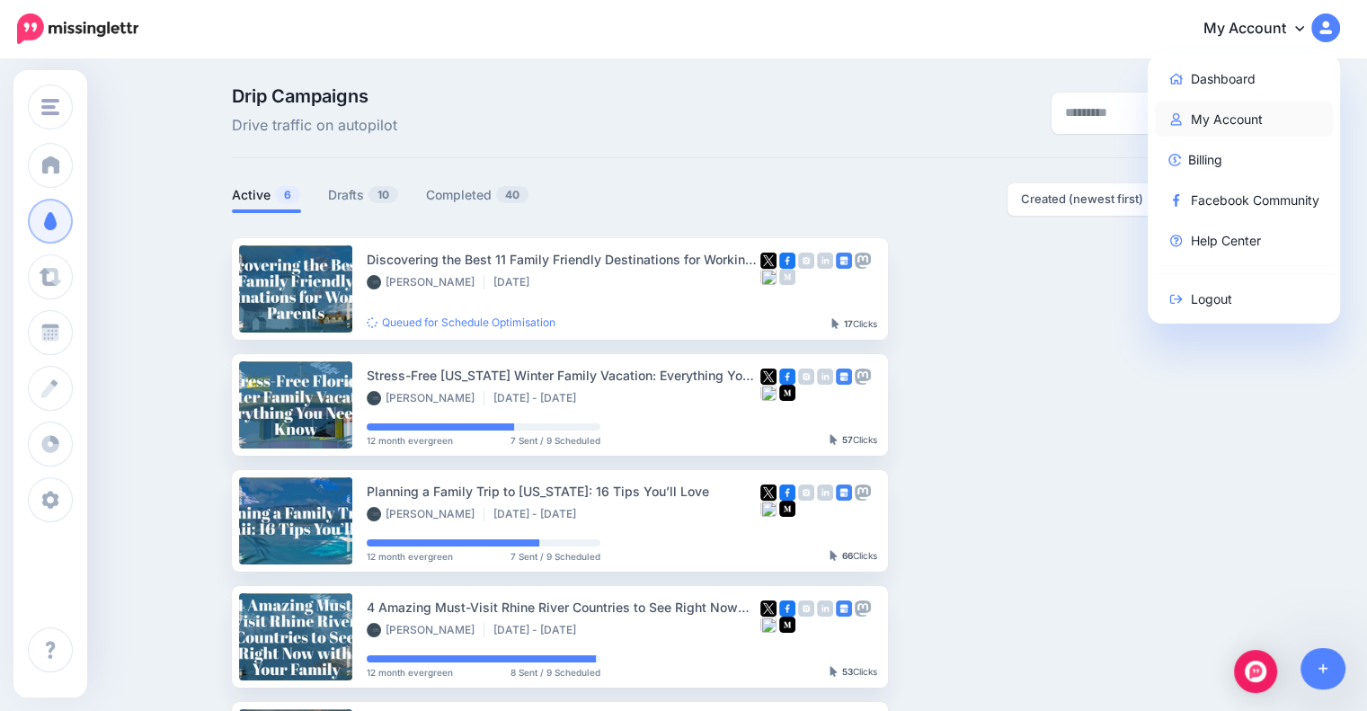
click at [1250, 114] on link "My Account" at bounding box center [1244, 119] width 179 height 35
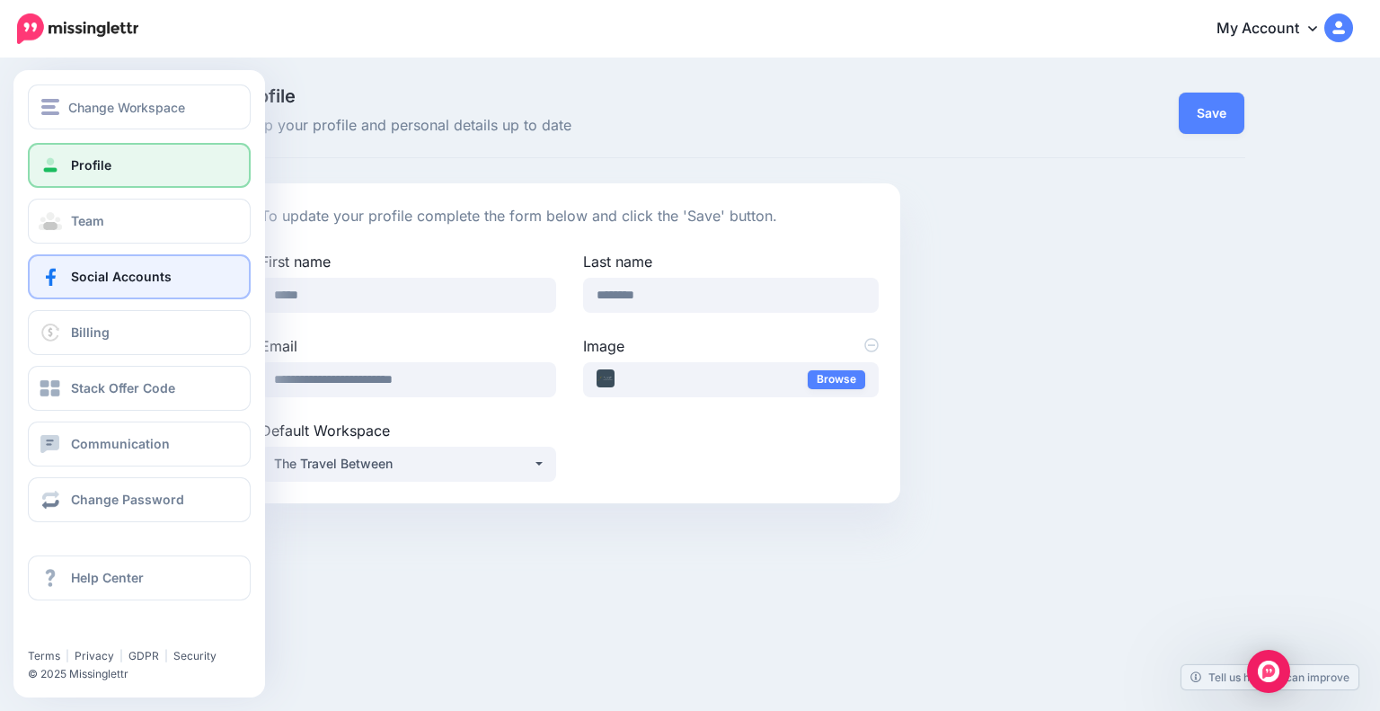
click at [145, 272] on span "Social Accounts" at bounding box center [121, 276] width 101 height 15
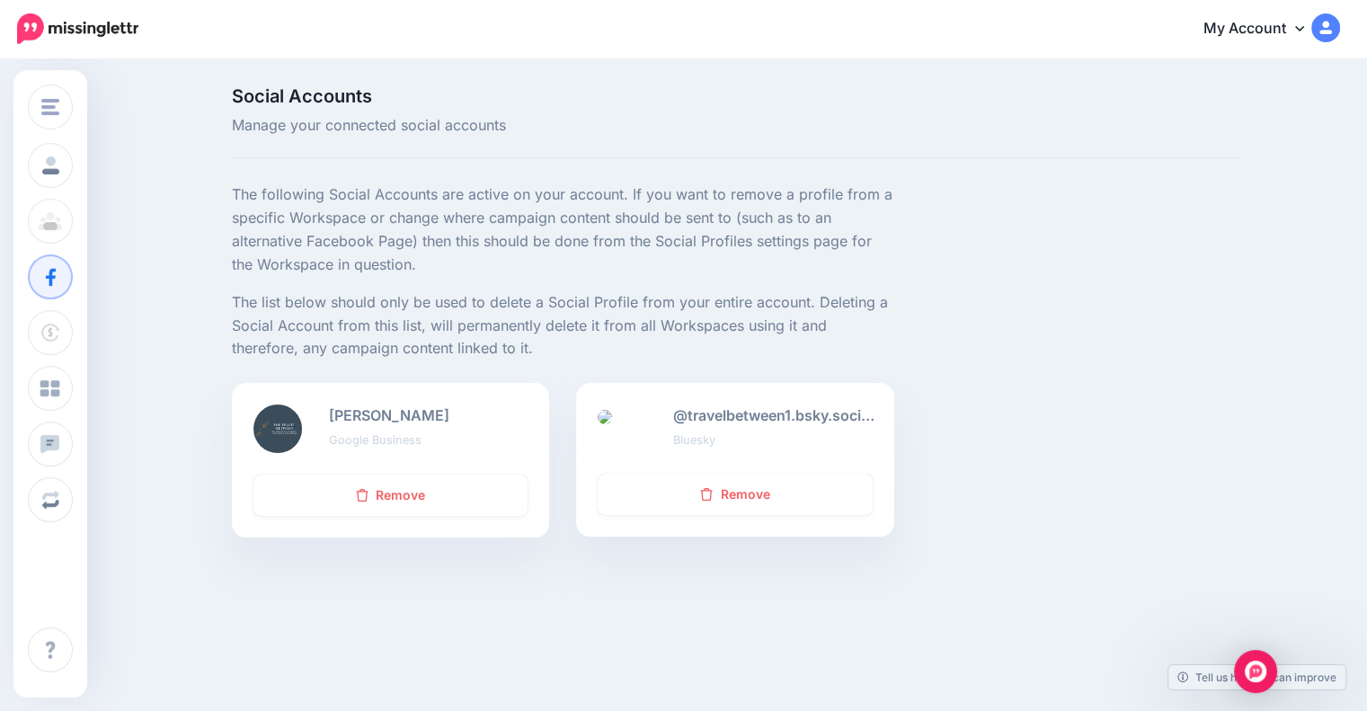
click at [1340, 26] on img at bounding box center [1325, 27] width 29 height 29
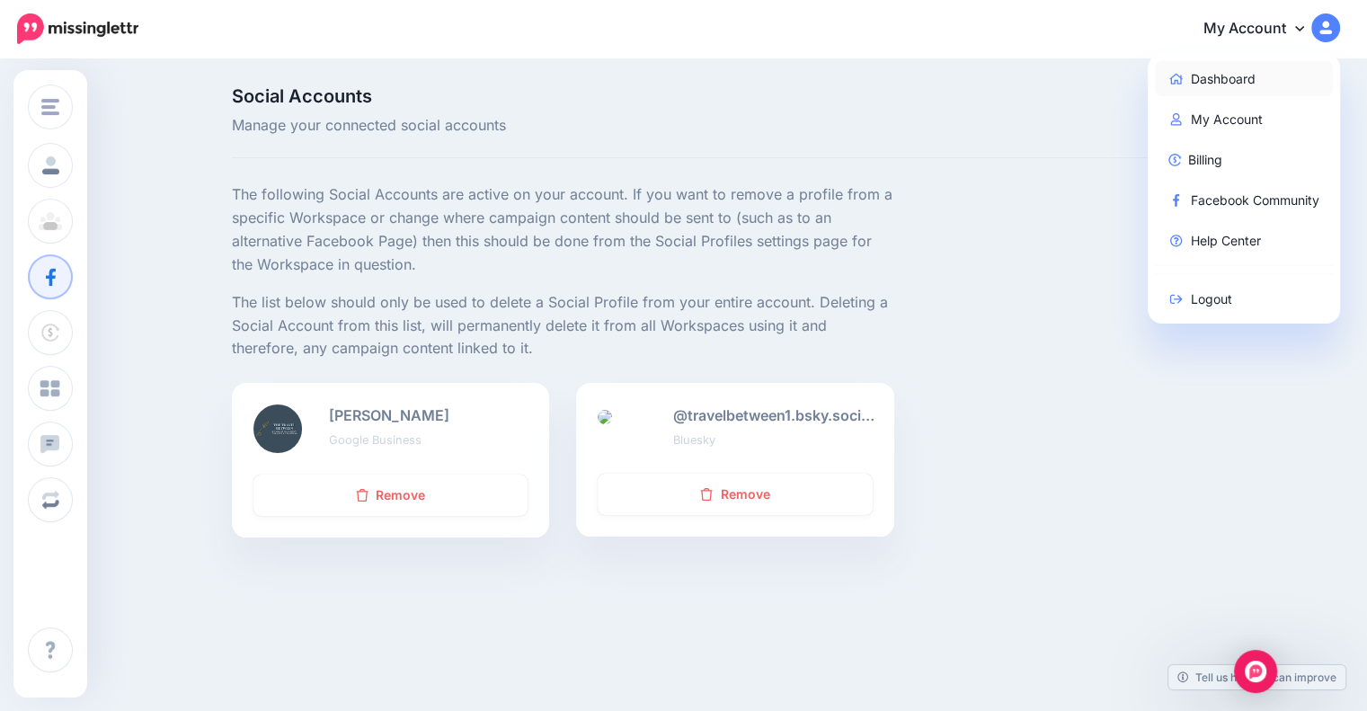
click at [1236, 78] on link "Dashboard" at bounding box center [1244, 78] width 179 height 35
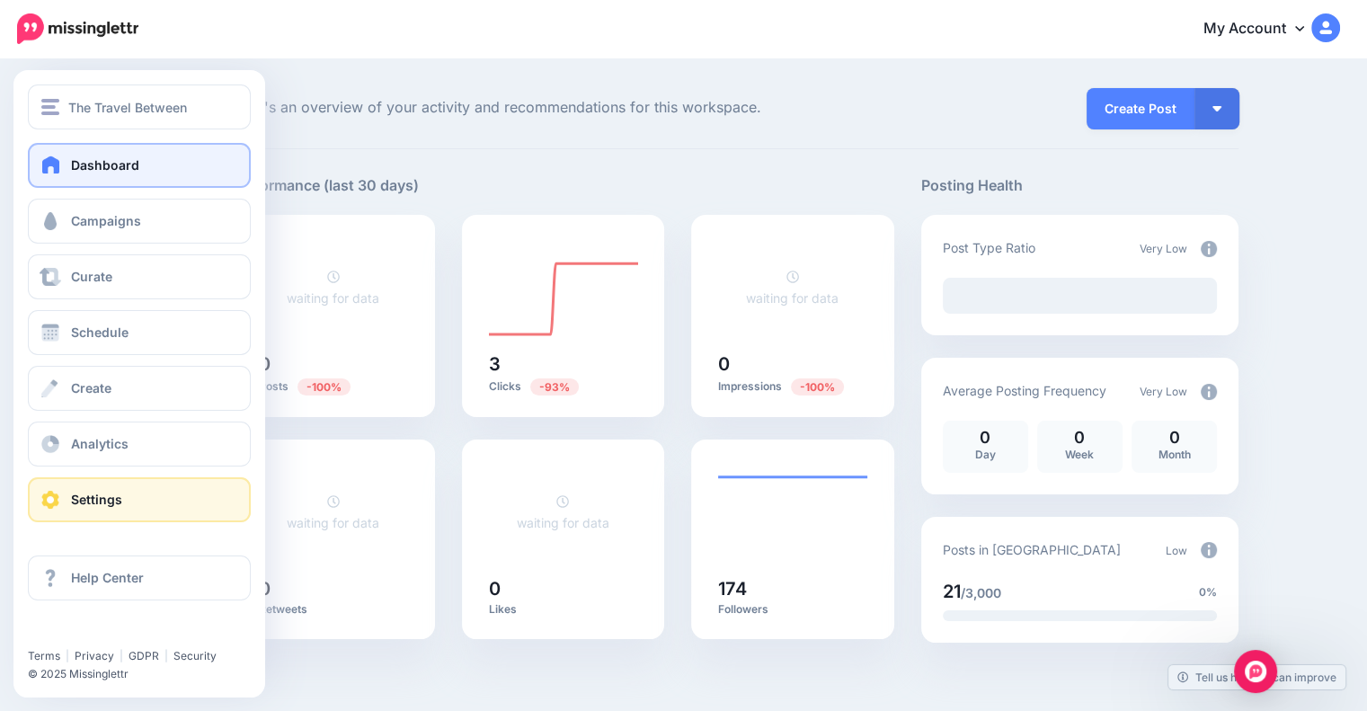
click at [131, 505] on link "Settings" at bounding box center [139, 499] width 223 height 45
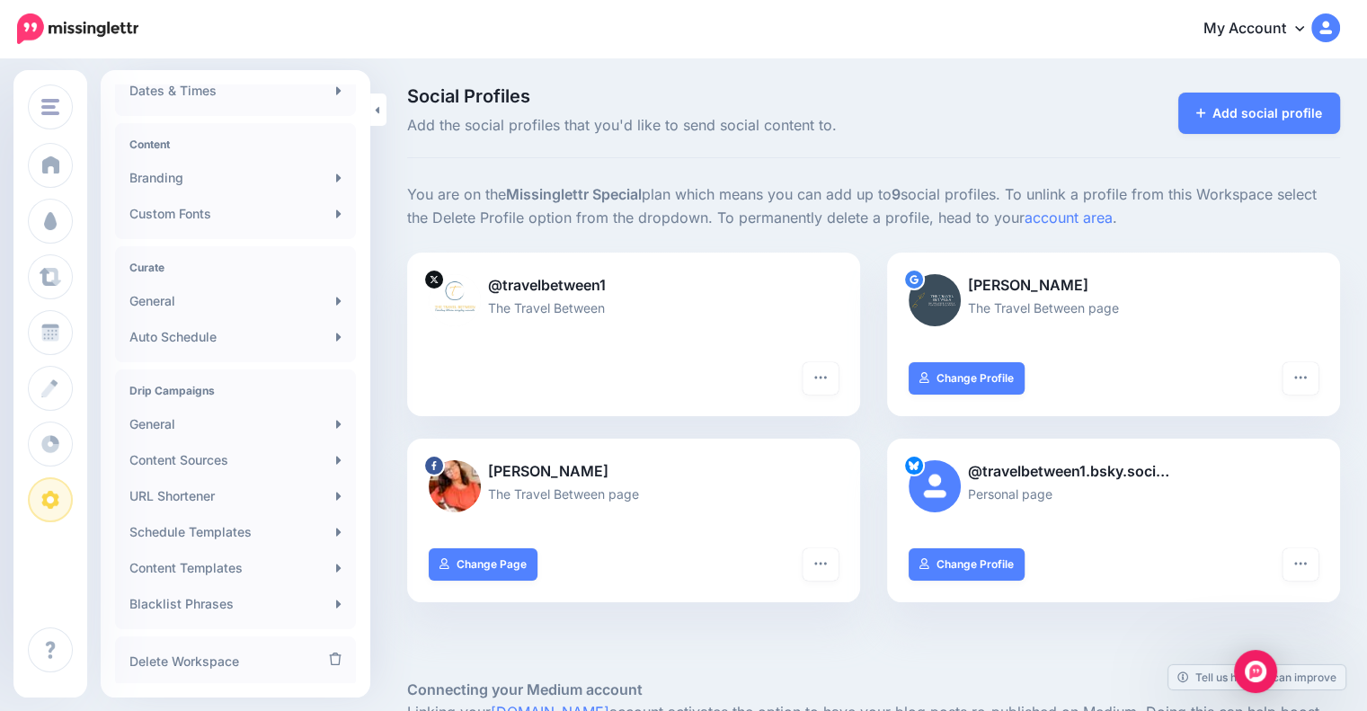
scroll to position [277, 0]
